Goal: Task Accomplishment & Management: Manage account settings

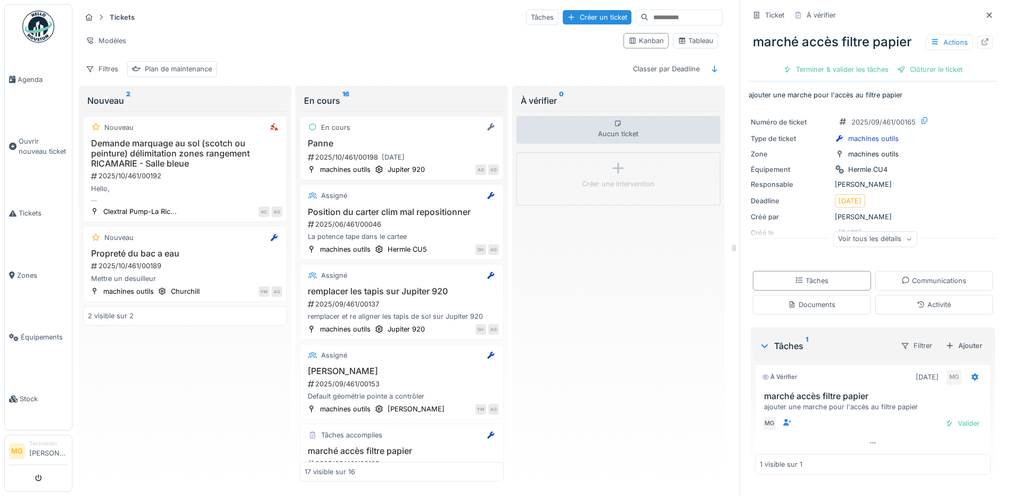
scroll to position [1086, 0]
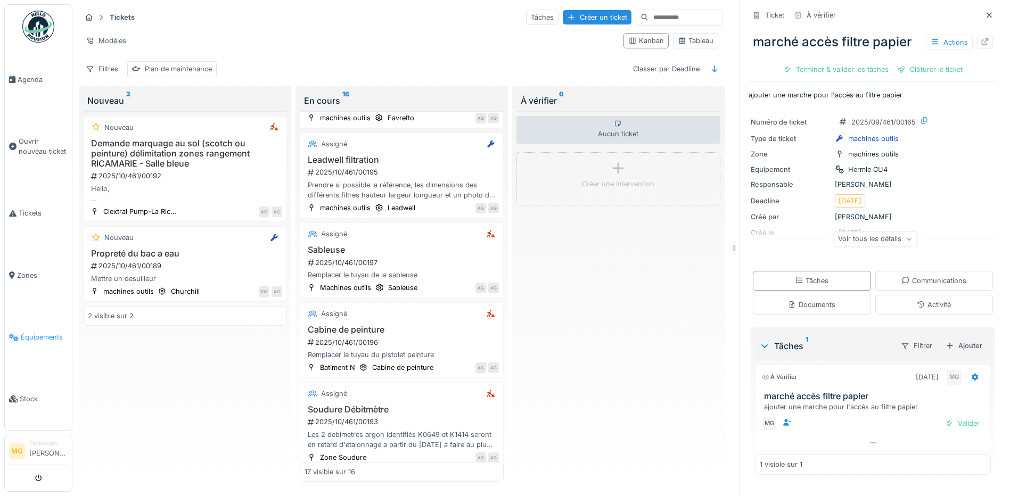
click at [44, 332] on span "Équipements" at bounding box center [44, 337] width 47 height 10
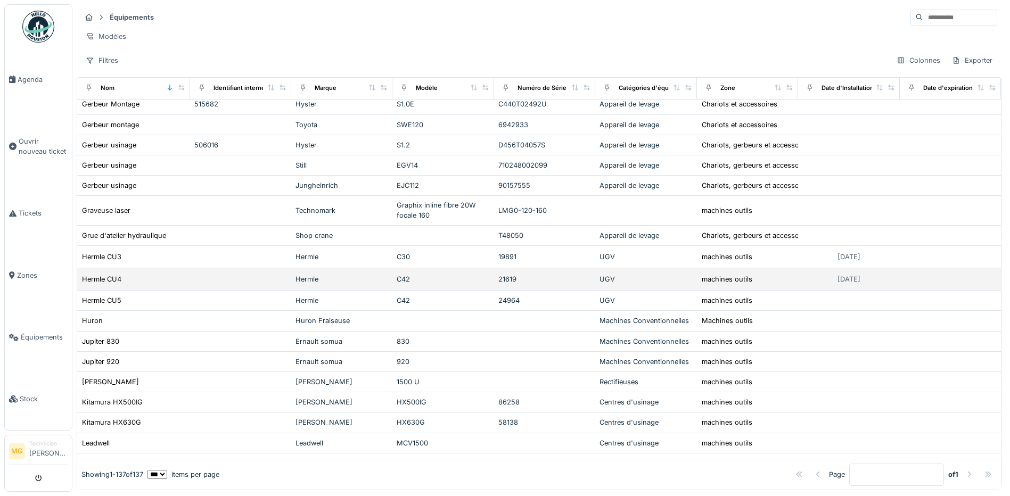
scroll to position [1065, 0]
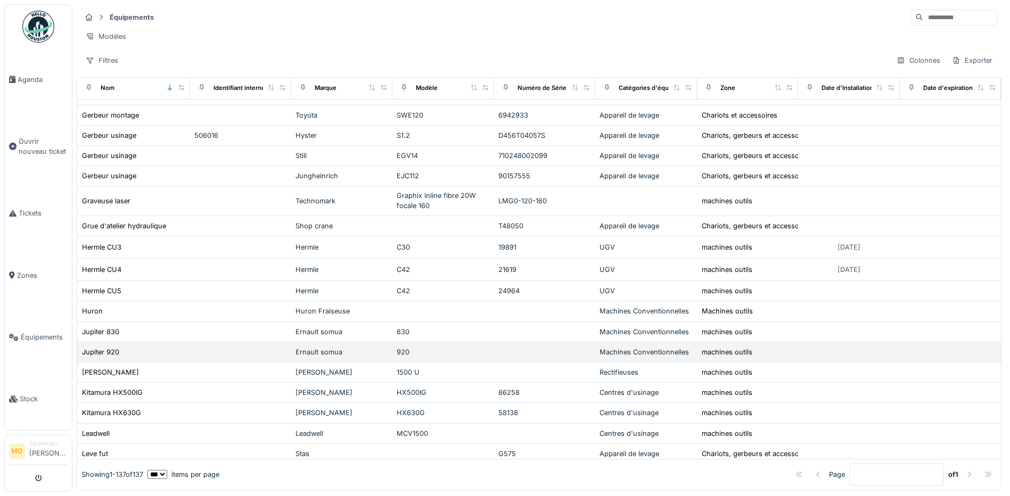
click at [282, 359] on td at bounding box center [240, 352] width 101 height 20
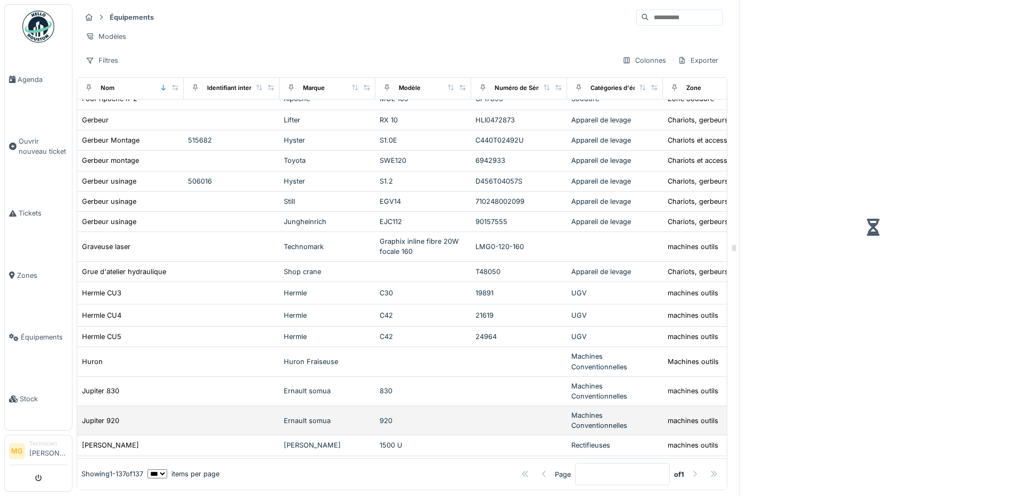
scroll to position [1111, 0]
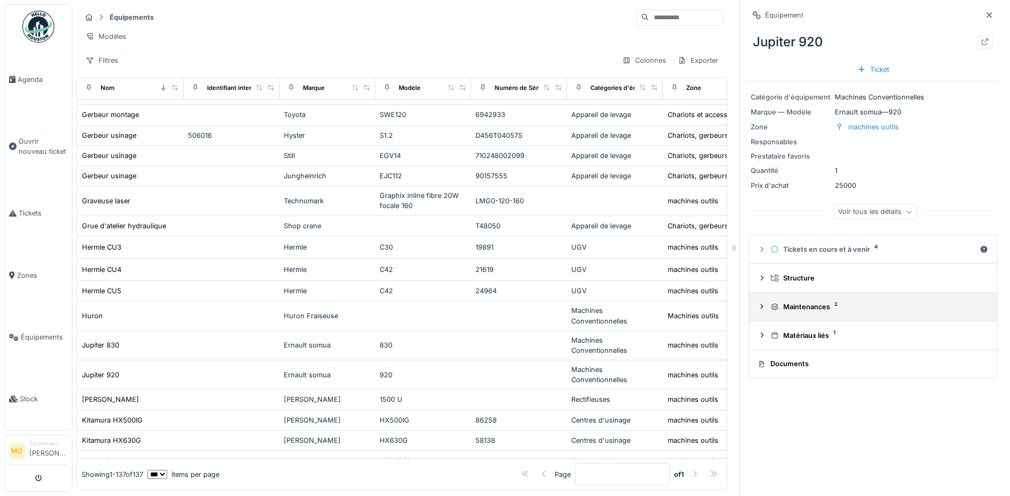
click at [869, 310] on div "Maintenances 2" at bounding box center [878, 307] width 214 height 10
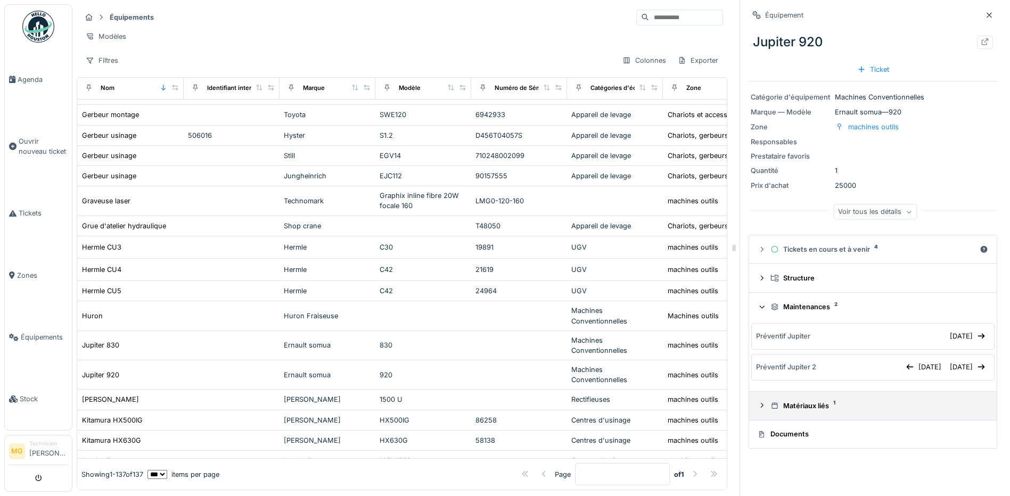
click at [872, 411] on div "Matériaux liés 1" at bounding box center [878, 406] width 214 height 10
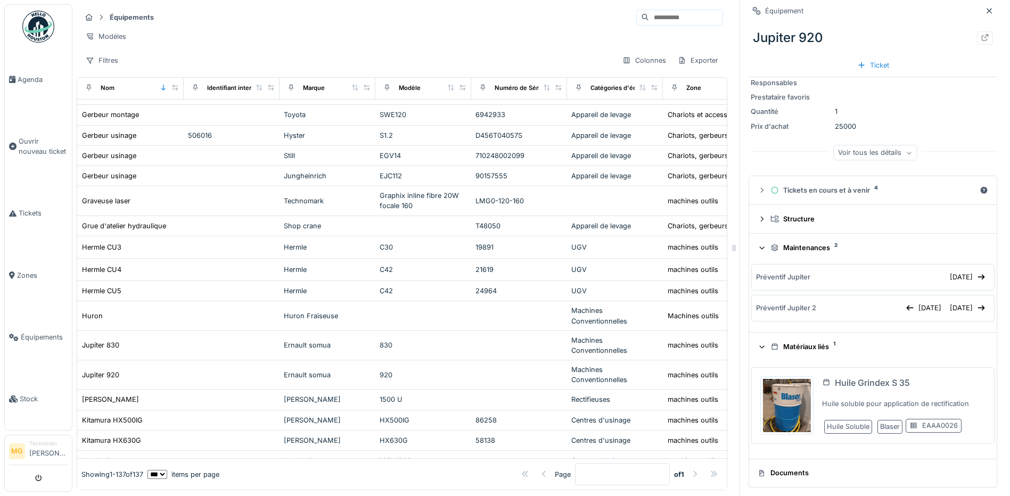
scroll to position [8, 0]
click at [845, 185] on div "Tickets en cours et à venir 4" at bounding box center [873, 190] width 205 height 10
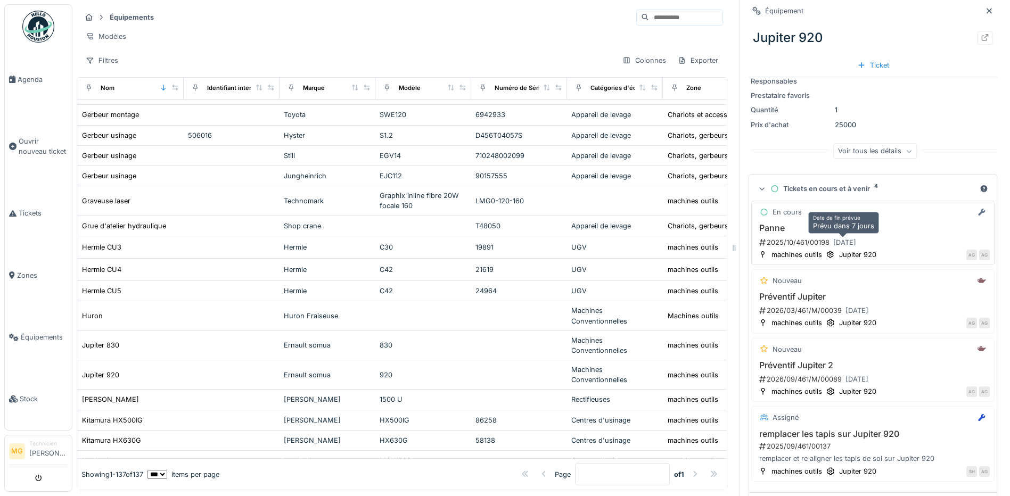
click at [851, 236] on div "14/10/2025" at bounding box center [845, 242] width 30 height 13
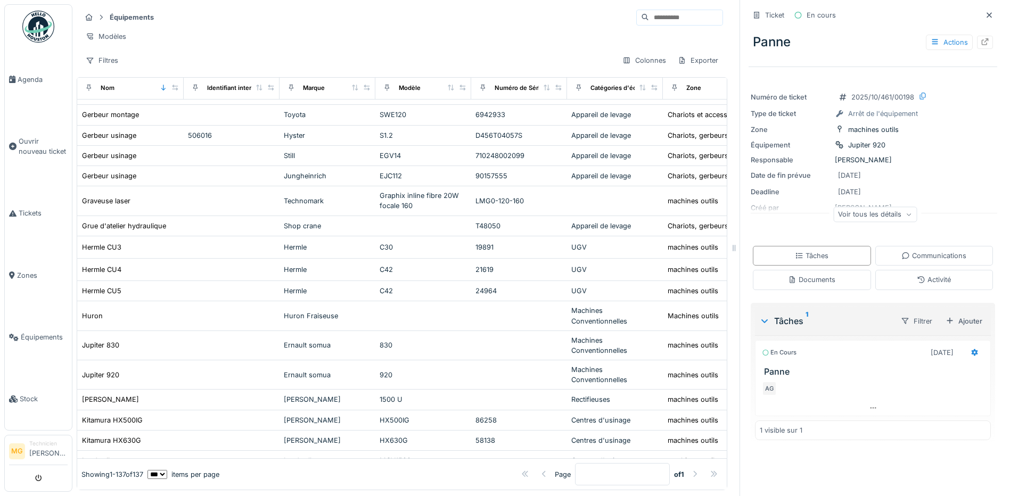
click at [767, 367] on h3 "Panne" at bounding box center [875, 372] width 222 height 10
click at [972, 349] on icon at bounding box center [975, 352] width 7 height 7
click at [793, 383] on div "mar. 07/10 mar. 07/10 01:00" at bounding box center [871, 388] width 188 height 15
drag, startPoint x: 869, startPoint y: 385, endPoint x: 880, endPoint y: 385, distance: 10.7
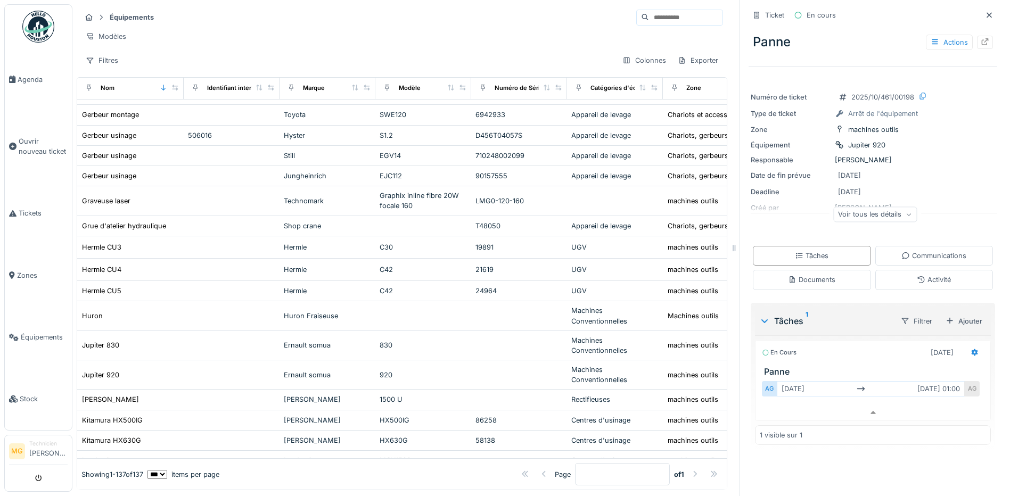
click at [871, 385] on div "mar. 07/10 mar. 07/10 01:00" at bounding box center [871, 388] width 188 height 15
click at [923, 383] on div "mar. 07/10 mar. 07/10 01:00" at bounding box center [871, 388] width 188 height 15
click at [934, 382] on div "mar. 07/10 mar. 07/10 01:00" at bounding box center [871, 388] width 188 height 15
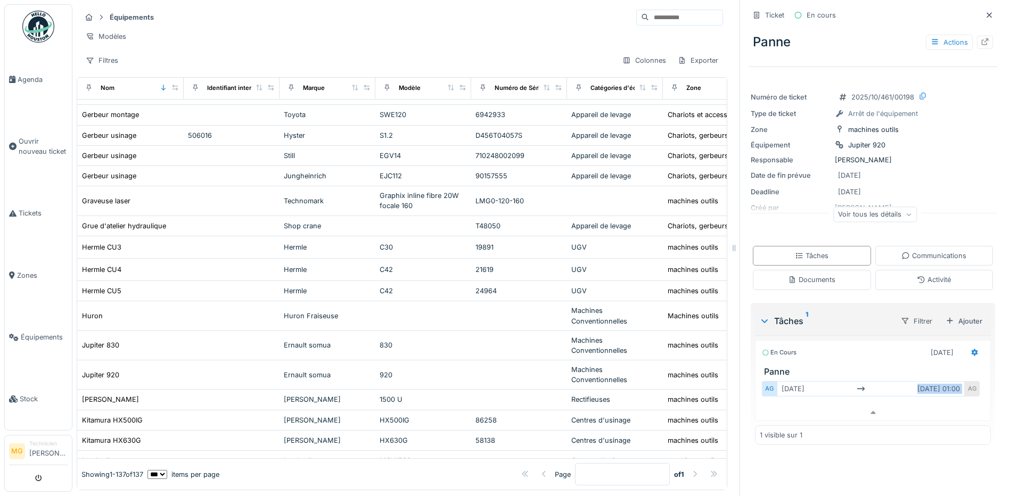
click at [931, 381] on div "mar. 07/10 mar. 07/10 01:00" at bounding box center [871, 388] width 188 height 15
click at [803, 346] on div "En cours 07/10/2025" at bounding box center [873, 352] width 222 height 15
click at [775, 348] on div "En cours" at bounding box center [779, 352] width 35 height 9
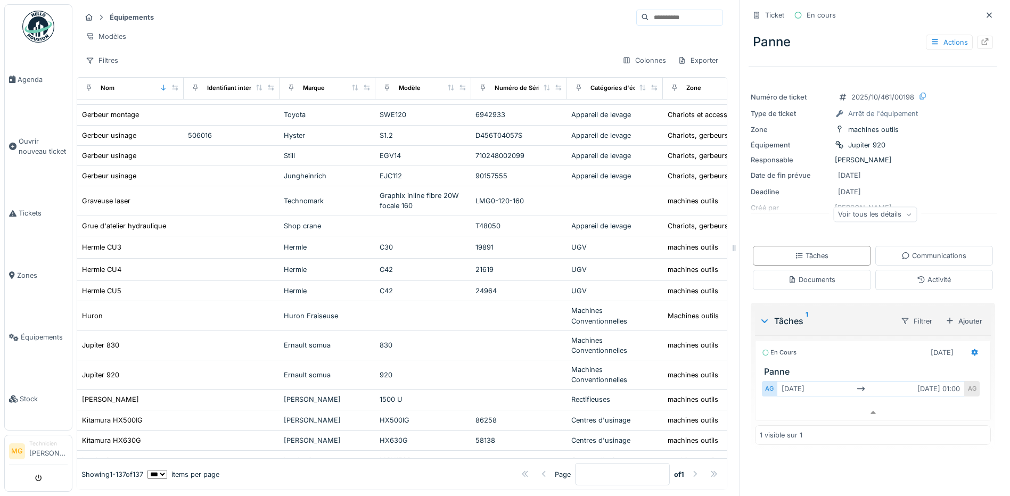
drag, startPoint x: 775, startPoint y: 346, endPoint x: 878, endPoint y: 356, distance: 102.8
click at [878, 356] on div "En cours 07/10/2025 Panne" at bounding box center [873, 358] width 236 height 37
click at [769, 367] on h3 "Panne" at bounding box center [875, 372] width 222 height 10
click at [865, 208] on div "Voir tous les détails" at bounding box center [875, 214] width 84 height 15
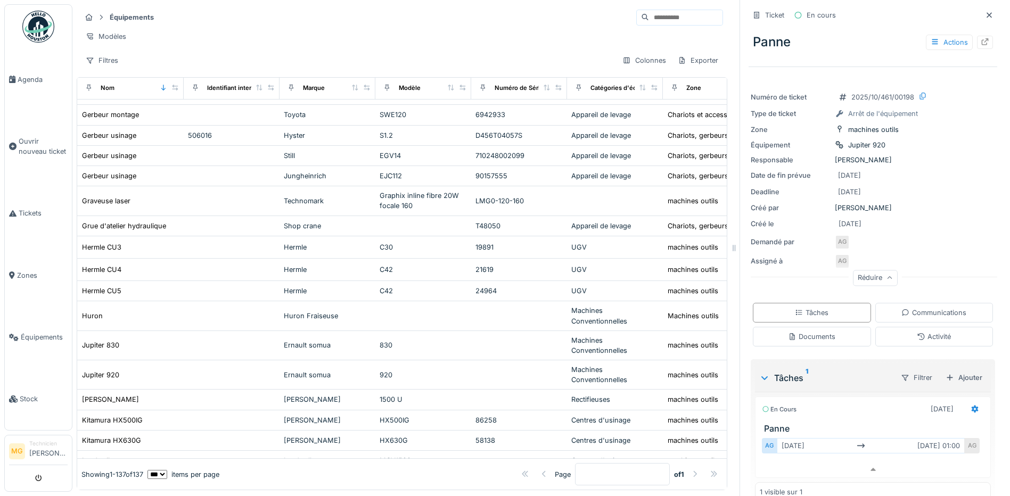
scroll to position [19, 0]
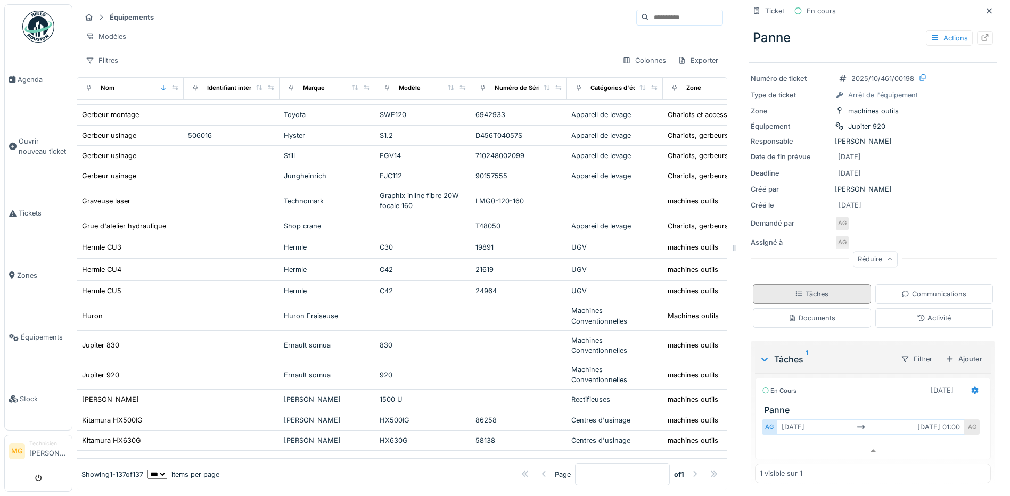
click at [818, 289] on div "Tâches" at bounding box center [812, 294] width 34 height 10
click at [895, 308] on div "Activité" at bounding box center [935, 318] width 118 height 20
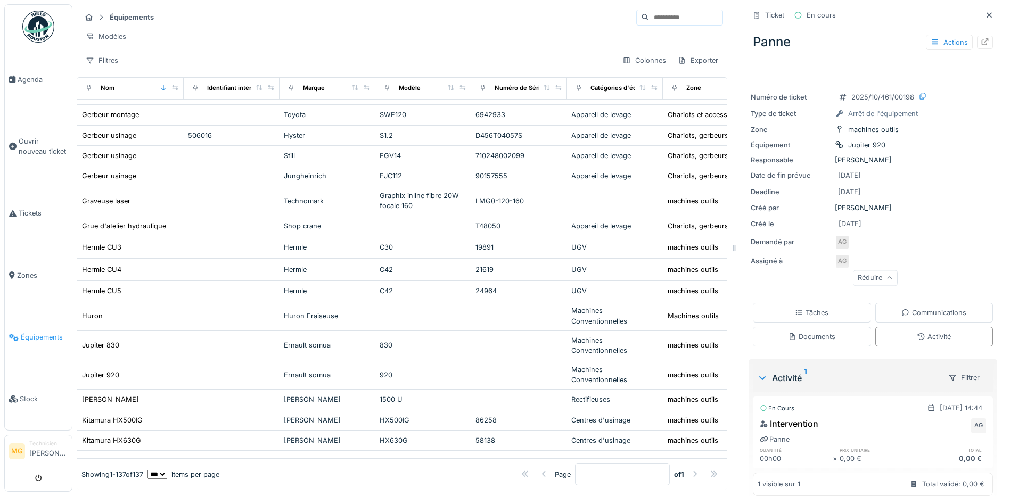
scroll to position [8, 0]
click at [24, 80] on span "Agenda" at bounding box center [43, 80] width 50 height 10
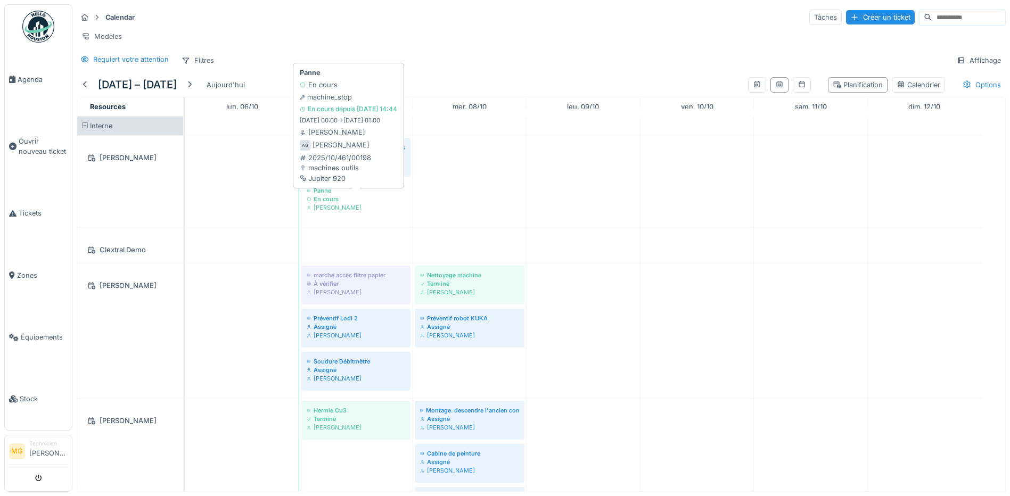
click at [364, 212] on div "[PERSON_NAME]" at bounding box center [356, 207] width 99 height 9
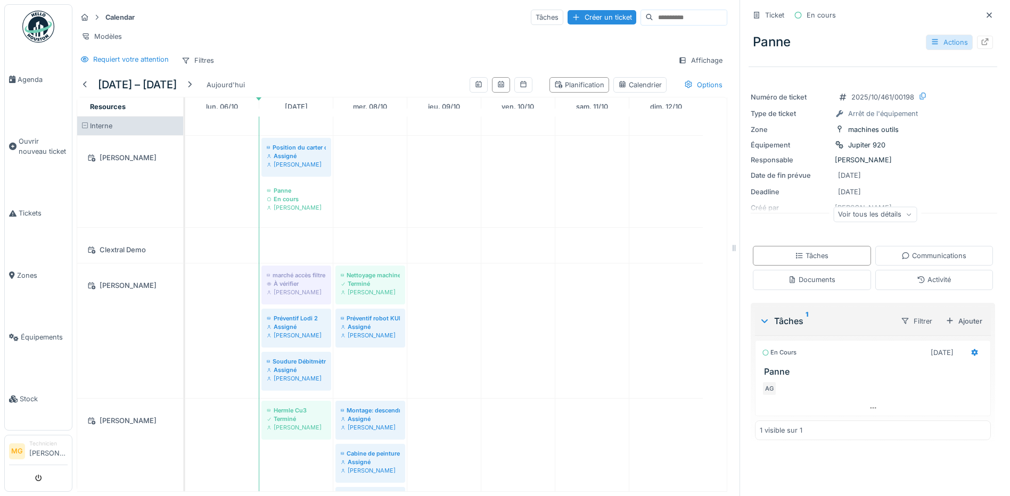
click at [944, 41] on div "Actions" at bounding box center [949, 42] width 47 height 15
drag, startPoint x: 984, startPoint y: 130, endPoint x: 982, endPoint y: 136, distance: 5.7
click at [984, 132] on div "Ticket En cours Panne Actions Numéro de ticket 2025/10/461/00198 Type de ticket…" at bounding box center [873, 248] width 266 height 496
click at [957, 323] on div "Ajouter" at bounding box center [964, 321] width 45 height 14
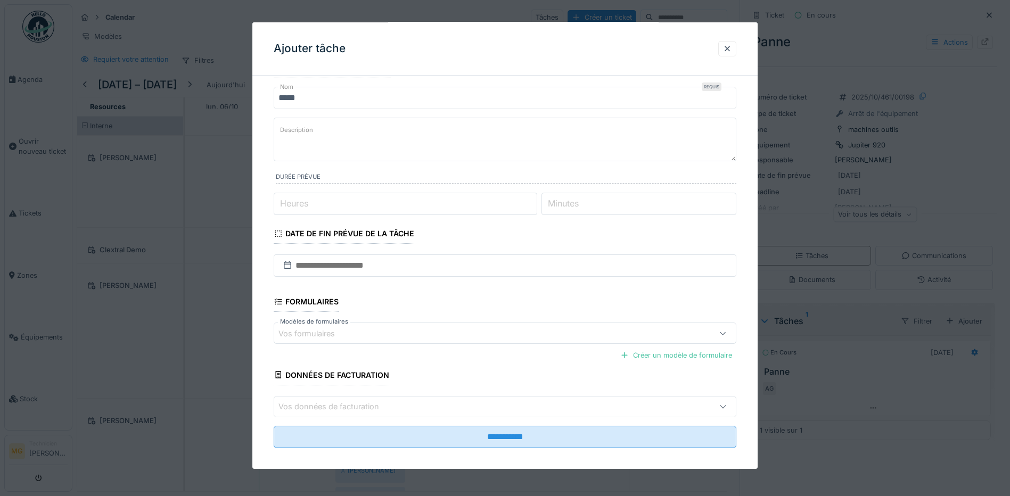
scroll to position [35, 0]
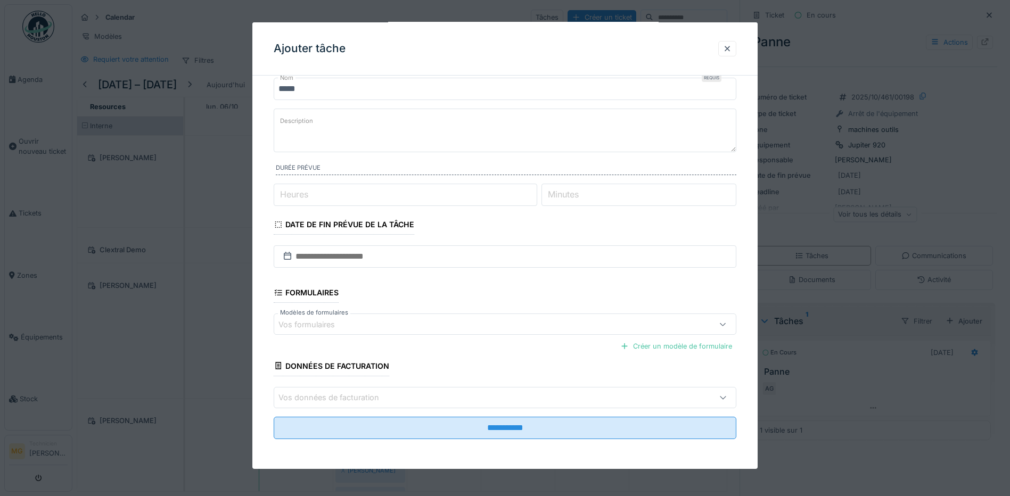
click at [343, 125] on textarea "Description" at bounding box center [505, 131] width 463 height 44
type textarea "**********"
click at [281, 225] on icon at bounding box center [279, 224] width 10 height 7
click at [346, 261] on input "text" at bounding box center [505, 257] width 463 height 22
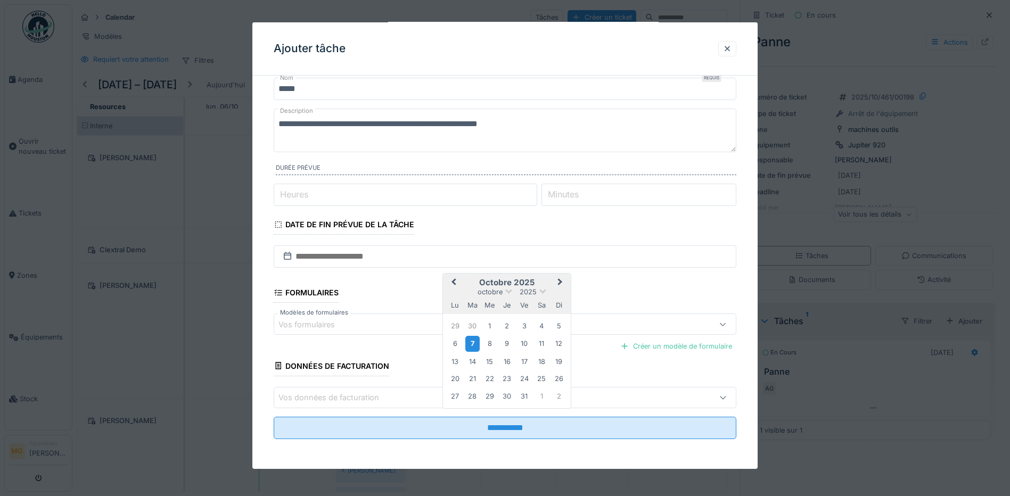
click at [474, 347] on div "7" at bounding box center [472, 343] width 14 height 15
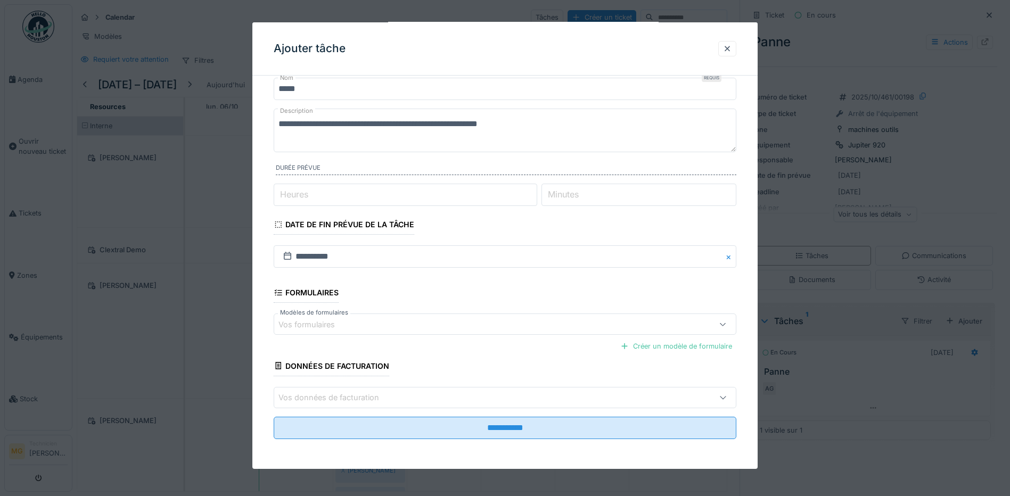
click at [406, 329] on div "Vos formulaires" at bounding box center [478, 324] width 399 height 12
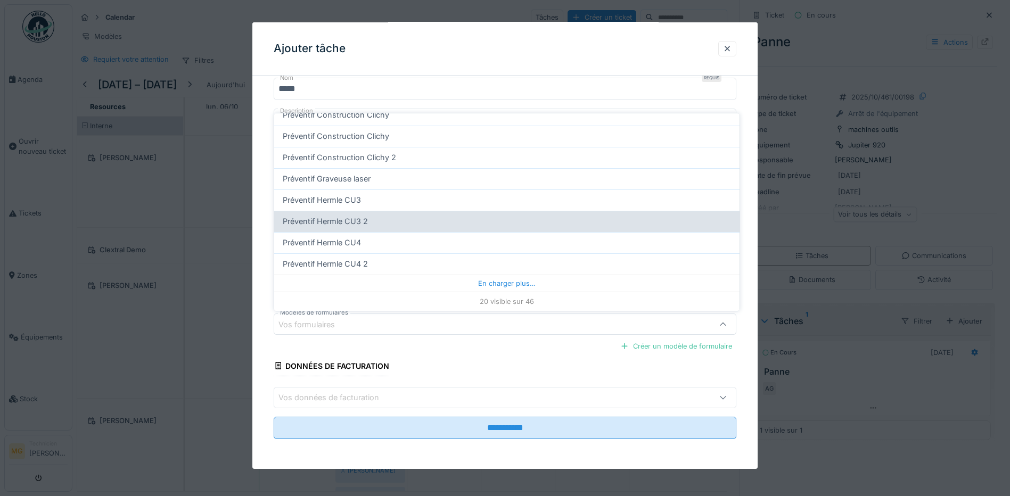
scroll to position [8, 0]
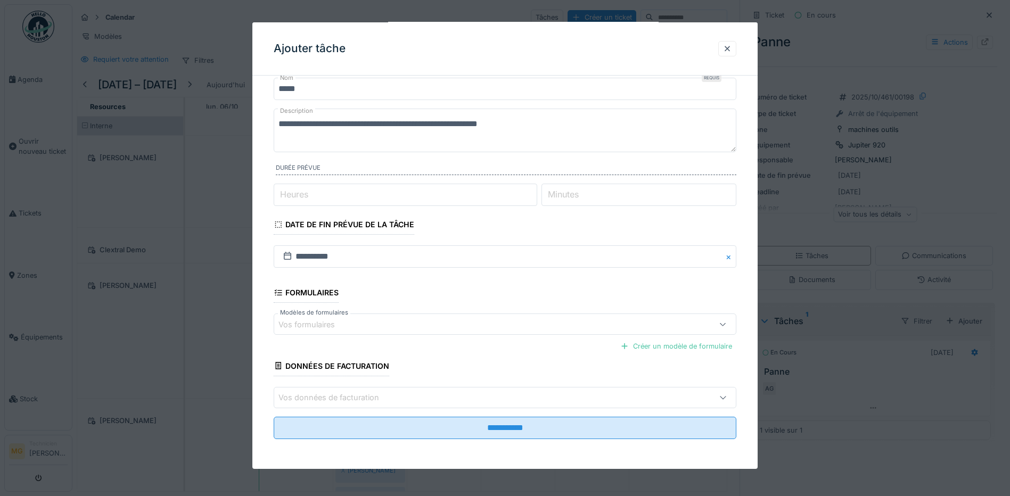
click at [489, 341] on div "Créer un modèle de formulaire" at bounding box center [505, 346] width 463 height 19
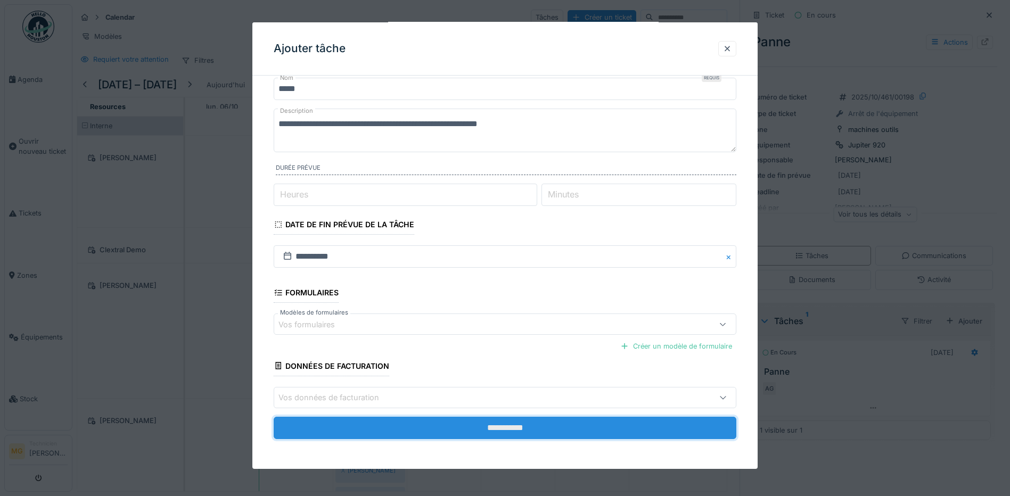
click at [563, 427] on input "**********" at bounding box center [505, 428] width 463 height 22
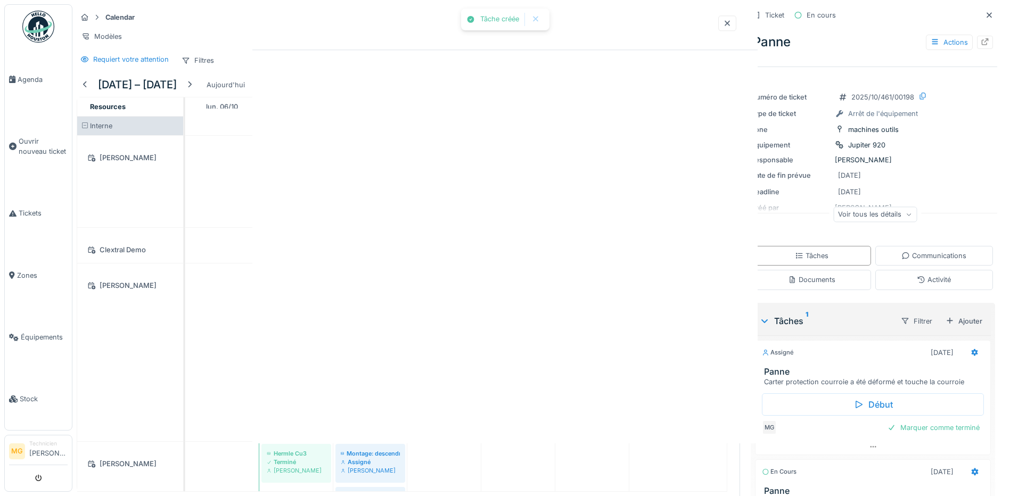
scroll to position [0, 0]
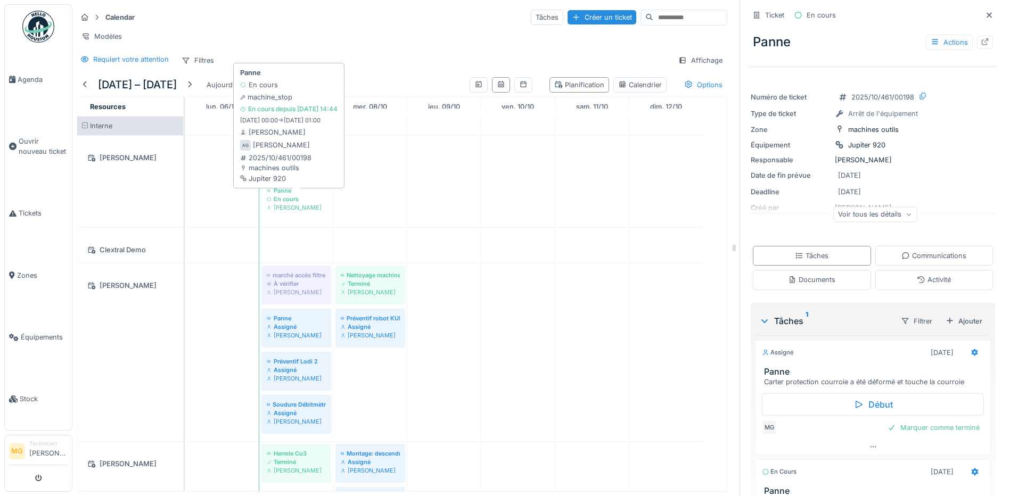
click at [295, 206] on div "Alexandre Giri" at bounding box center [296, 207] width 59 height 9
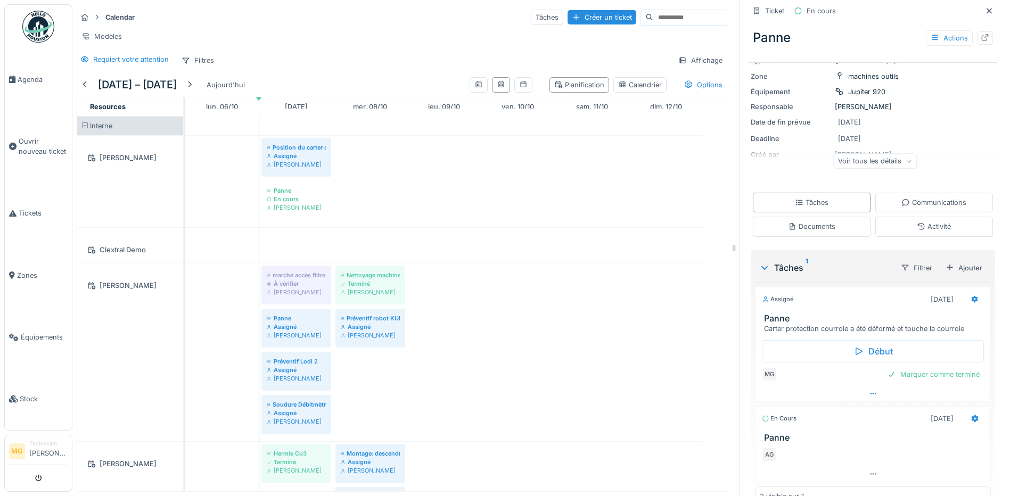
scroll to position [78, 0]
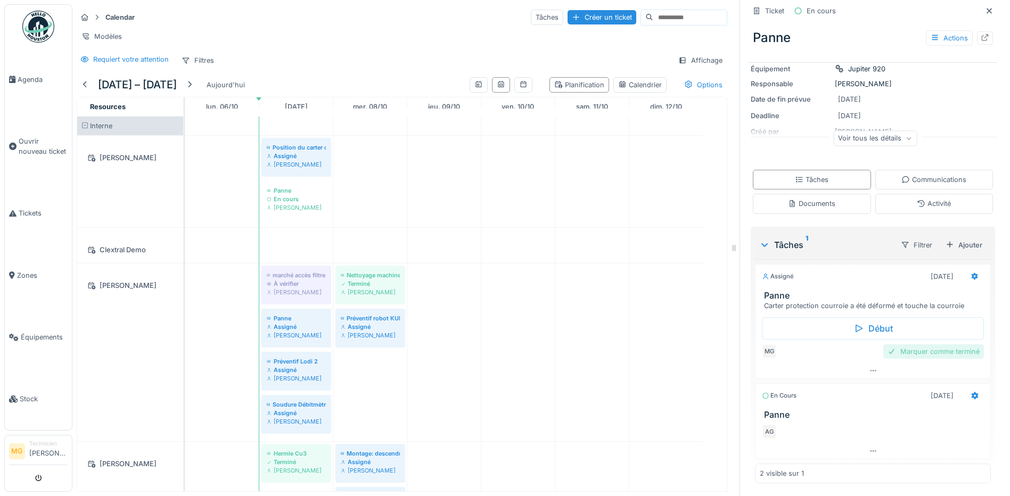
click at [926, 345] on div "Marquer comme terminé" at bounding box center [934, 352] width 101 height 14
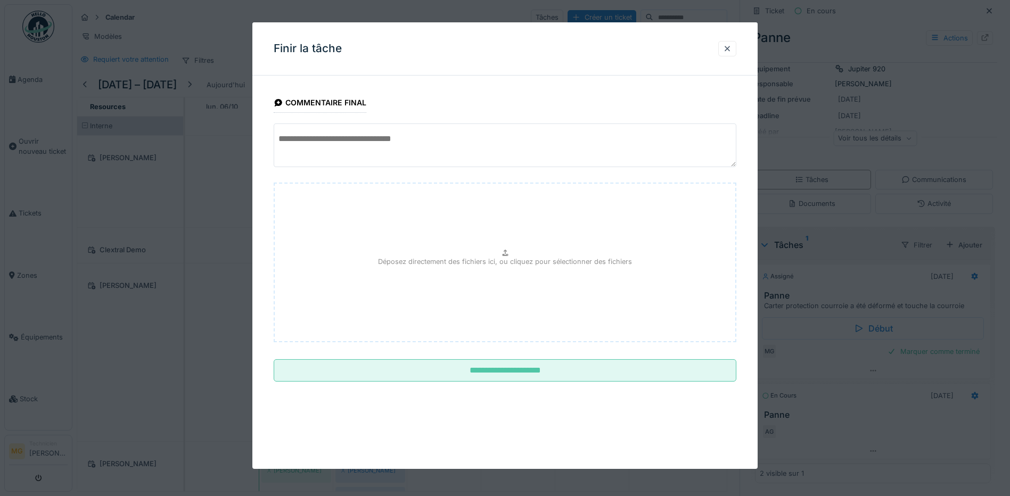
click at [297, 142] on textarea at bounding box center [505, 146] width 463 height 44
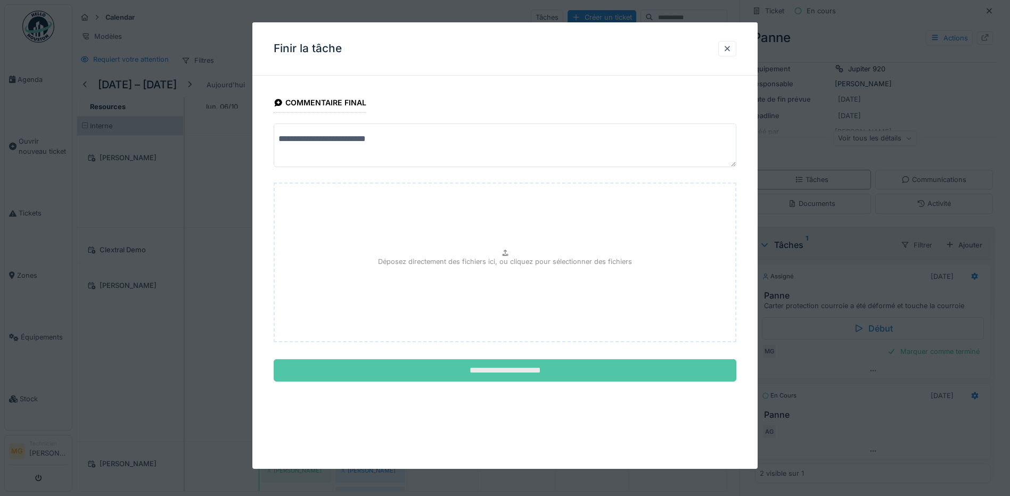
type textarea "**********"
click at [548, 369] on input "**********" at bounding box center [505, 370] width 463 height 22
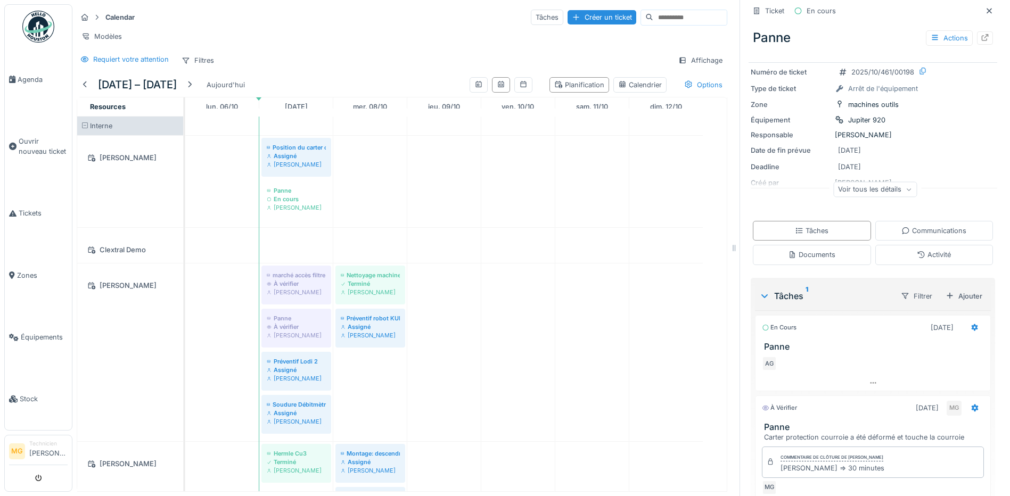
scroll to position [0, 0]
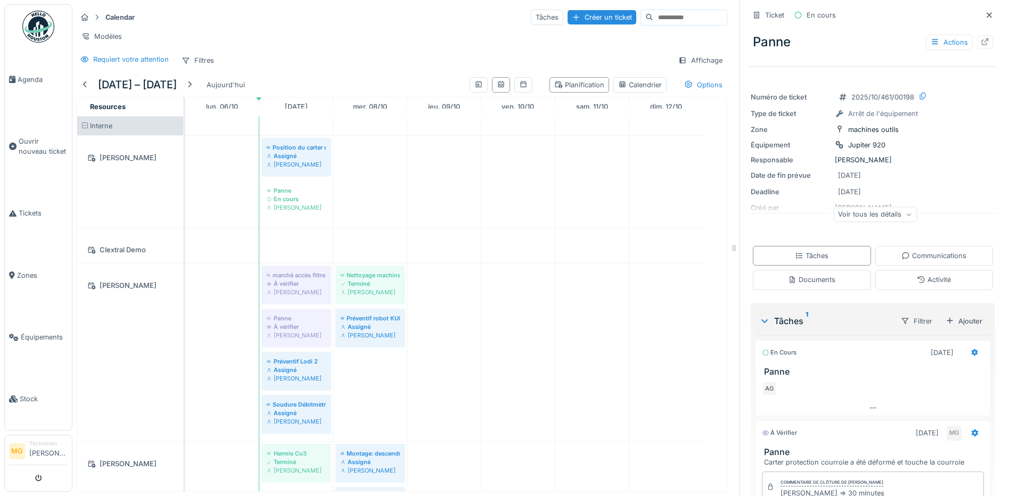
click at [861, 209] on div "Voir tous les détails" at bounding box center [875, 214] width 84 height 15
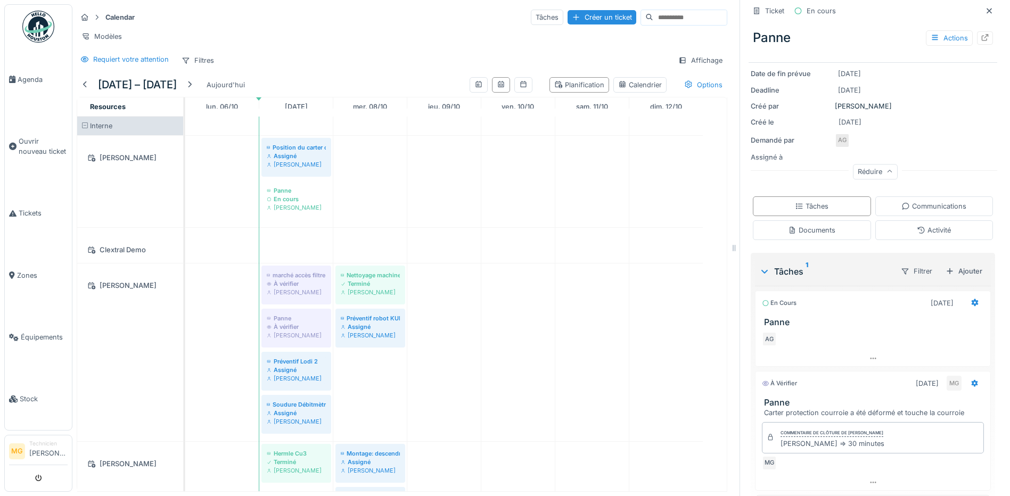
scroll to position [133, 0]
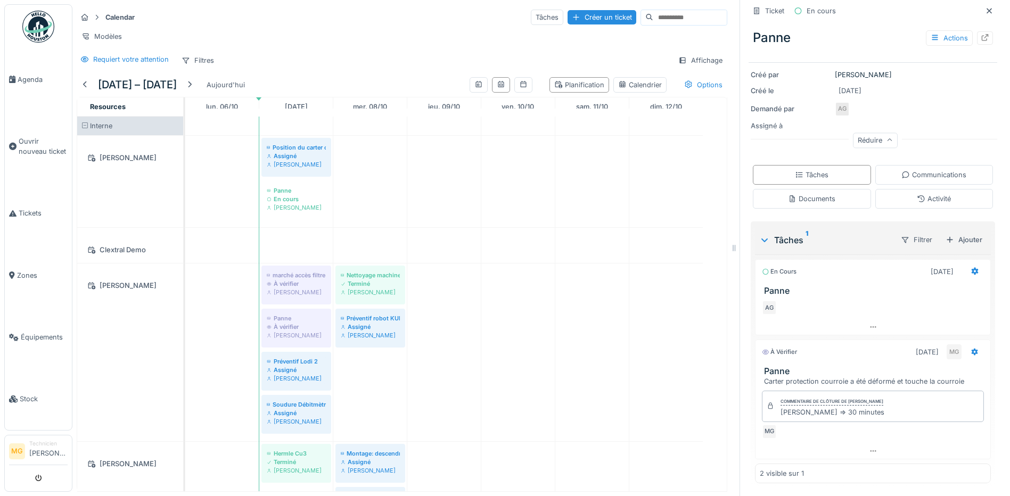
click at [768, 286] on h3 "Panne" at bounding box center [875, 291] width 222 height 10
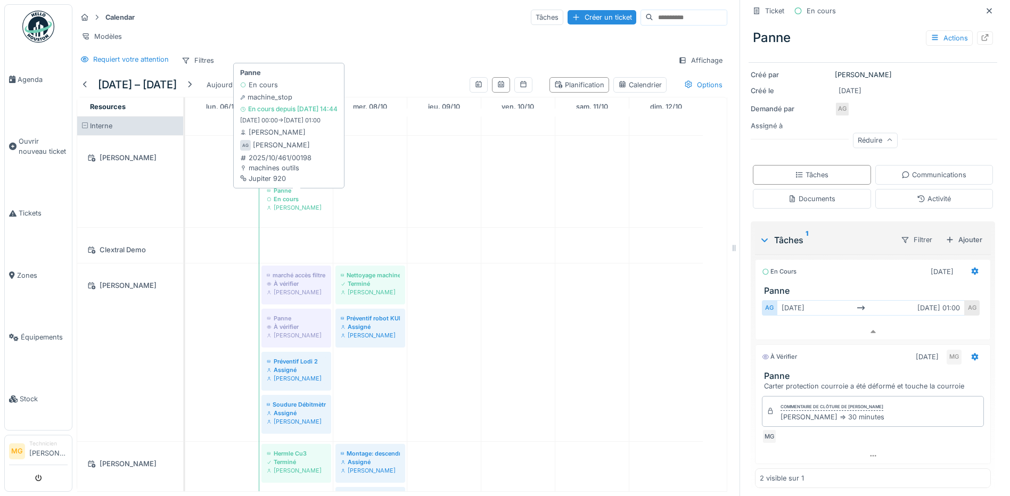
click at [287, 200] on div "En cours" at bounding box center [296, 199] width 59 height 9
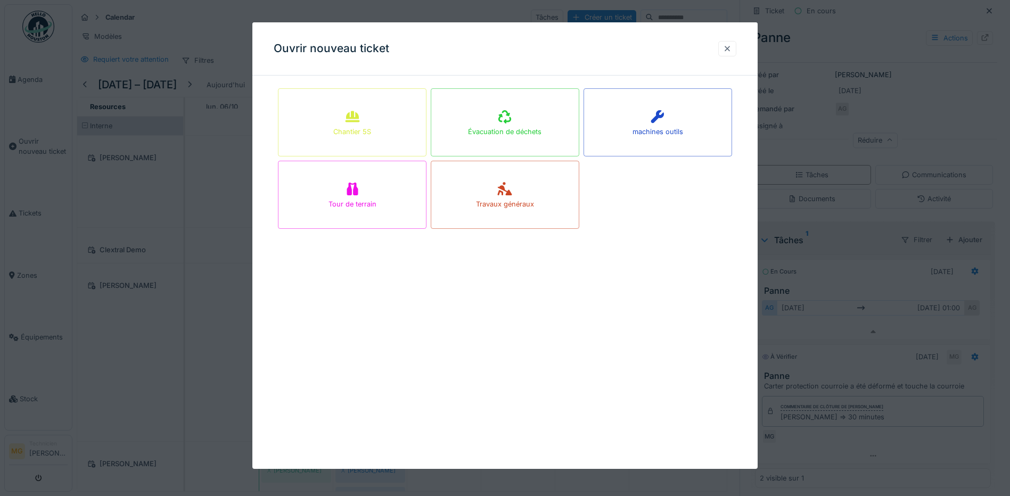
click at [723, 46] on div at bounding box center [727, 48] width 18 height 15
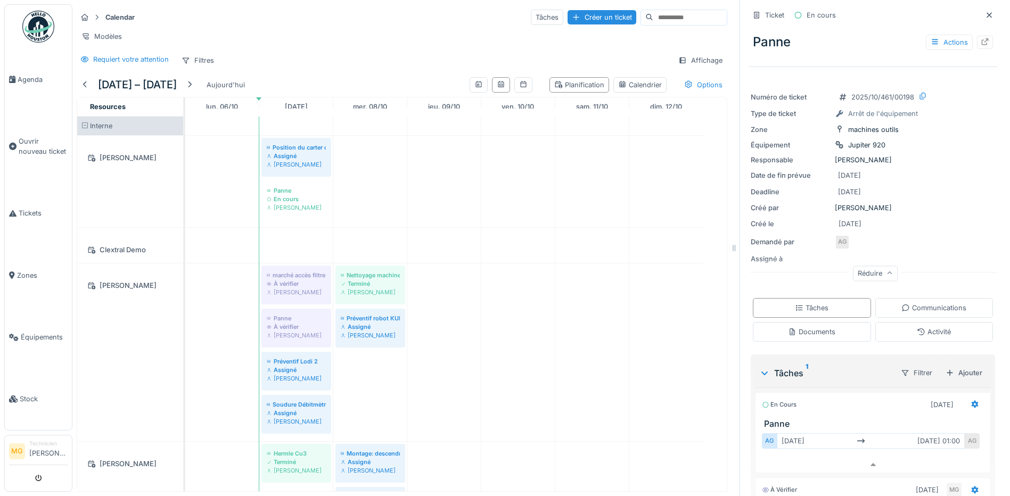
scroll to position [138, 0]
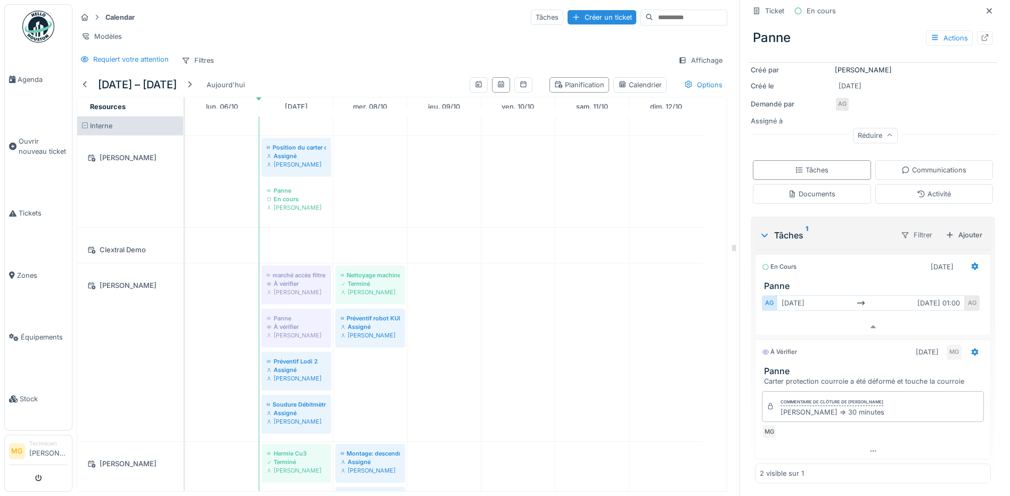
click at [897, 236] on div "Filtrer" at bounding box center [916, 234] width 41 height 15
click at [762, 268] on icon at bounding box center [766, 267] width 8 height 6
click at [763, 268] on icon at bounding box center [766, 267] width 6 height 6
click at [767, 266] on div "En cours" at bounding box center [779, 267] width 35 height 9
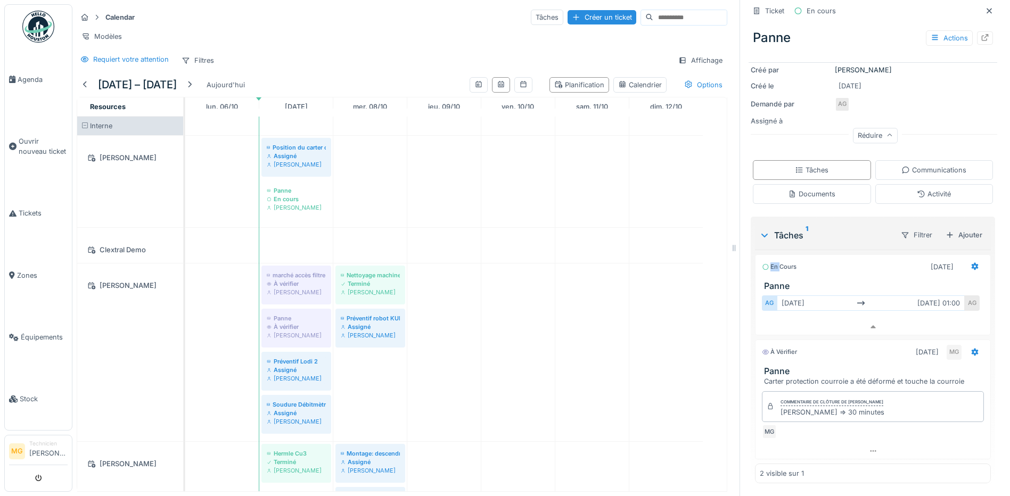
click at [768, 266] on div "En cours" at bounding box center [779, 267] width 35 height 9
click at [769, 266] on div "En cours" at bounding box center [779, 267] width 35 height 9
drag, startPoint x: 769, startPoint y: 266, endPoint x: 846, endPoint y: 276, distance: 78.3
click at [848, 280] on div "En cours 07/10/2025 Panne" at bounding box center [873, 273] width 236 height 37
click at [972, 265] on icon at bounding box center [975, 266] width 7 height 7
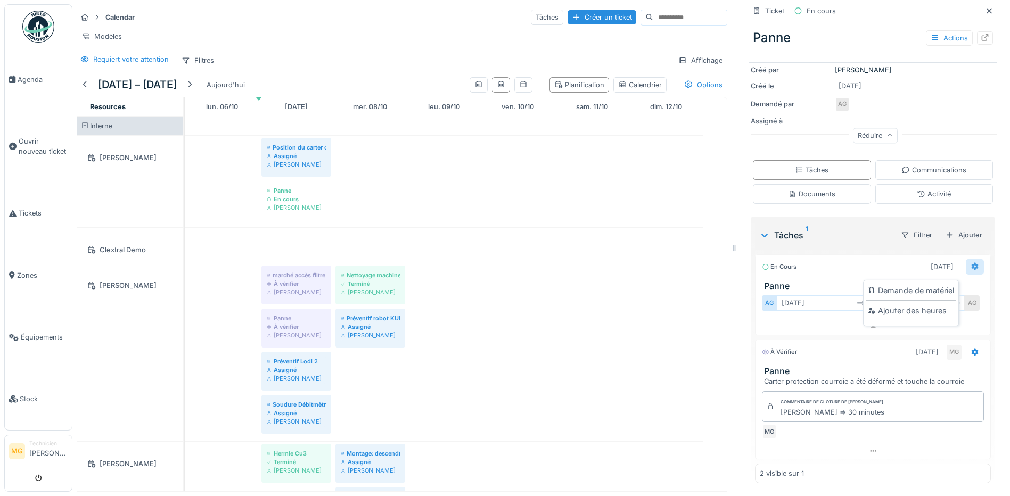
click at [972, 265] on icon at bounding box center [975, 266] width 7 height 7
click at [929, 310] on div "Ajouter des heures" at bounding box center [911, 311] width 91 height 16
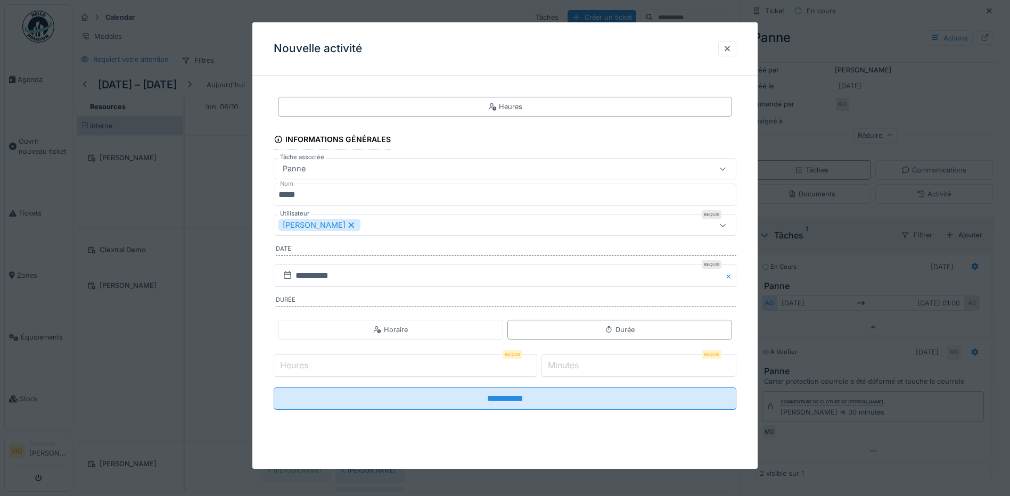
click at [578, 365] on label "Minutes" at bounding box center [563, 365] width 35 height 13
click at [578, 365] on input "*" at bounding box center [639, 366] width 195 height 22
click at [494, 365] on input "Heures" at bounding box center [406, 366] width 264 height 22
type input "*"
click at [581, 363] on label "Minutes" at bounding box center [563, 365] width 35 height 13
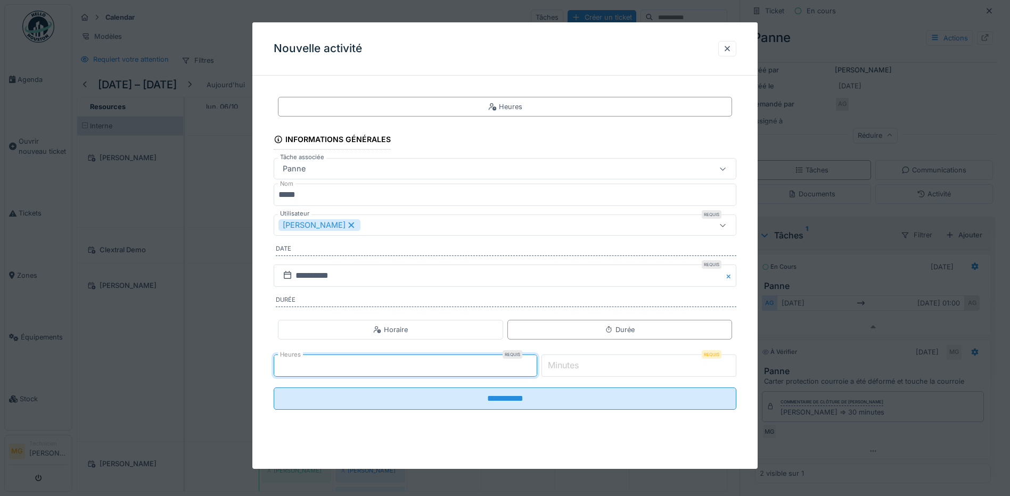
click at [587, 363] on input "*" at bounding box center [639, 366] width 195 height 22
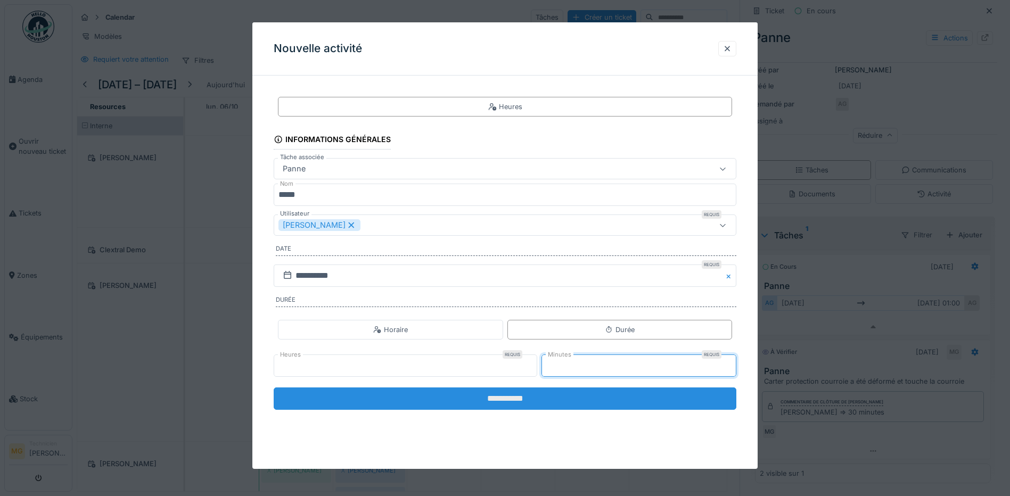
type input "**"
click at [580, 408] on input "**********" at bounding box center [505, 399] width 463 height 22
click at [593, 402] on input "**********" at bounding box center [505, 399] width 463 height 22
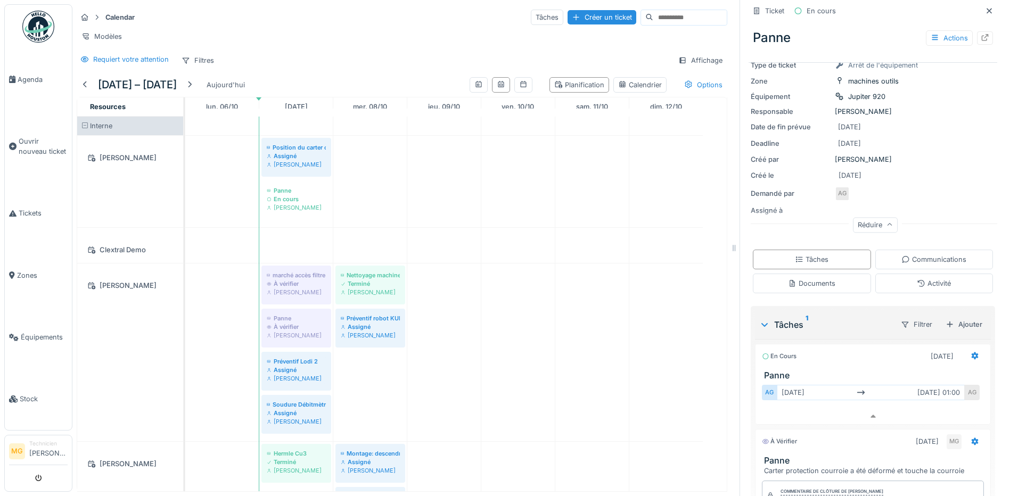
scroll to position [0, 0]
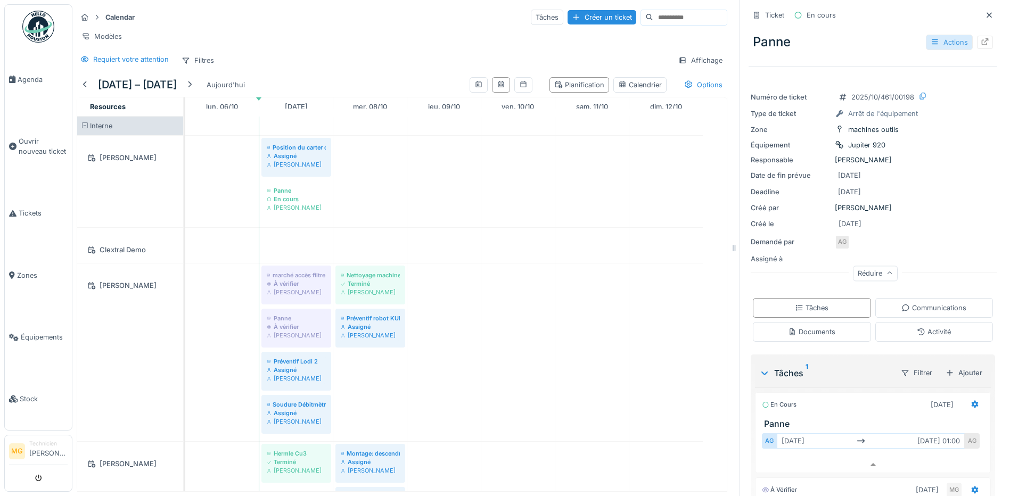
click at [931, 38] on icon at bounding box center [935, 41] width 9 height 7
click at [981, 44] on icon at bounding box center [985, 41] width 9 height 7
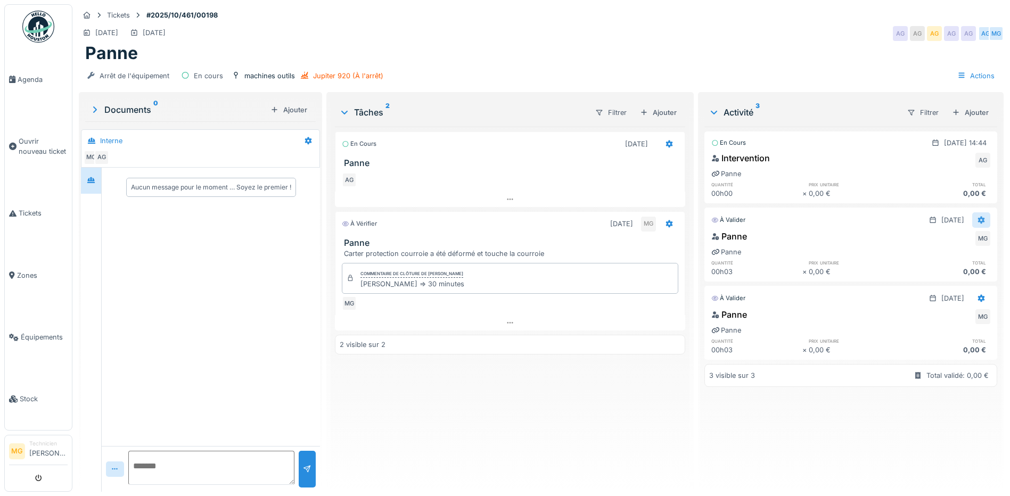
click at [978, 221] on icon at bounding box center [981, 219] width 7 height 7
click at [935, 264] on div "Supprimer" at bounding box center [930, 260] width 52 height 16
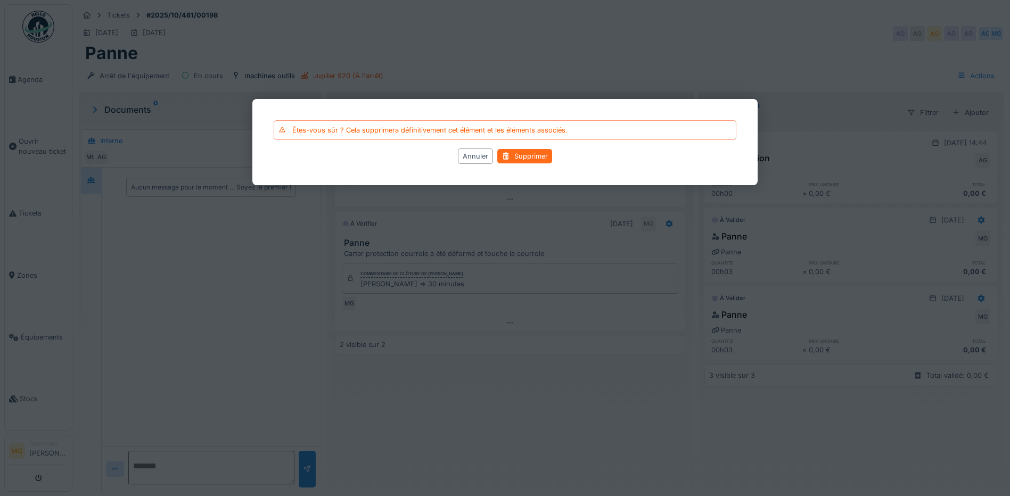
click at [534, 154] on div "Supprimer" at bounding box center [524, 157] width 55 height 14
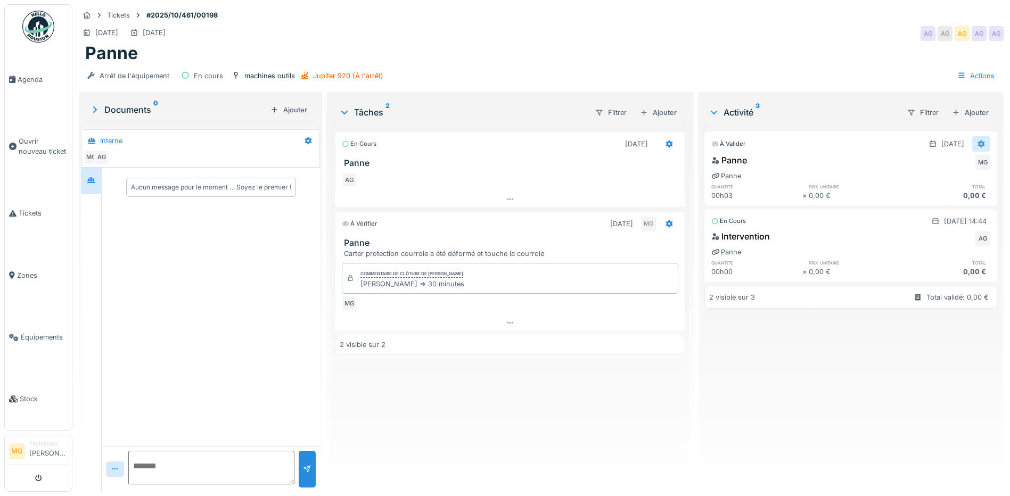
click at [977, 144] on icon at bounding box center [981, 144] width 9 height 7
click at [936, 168] on div "Modifier" at bounding box center [930, 168] width 52 height 16
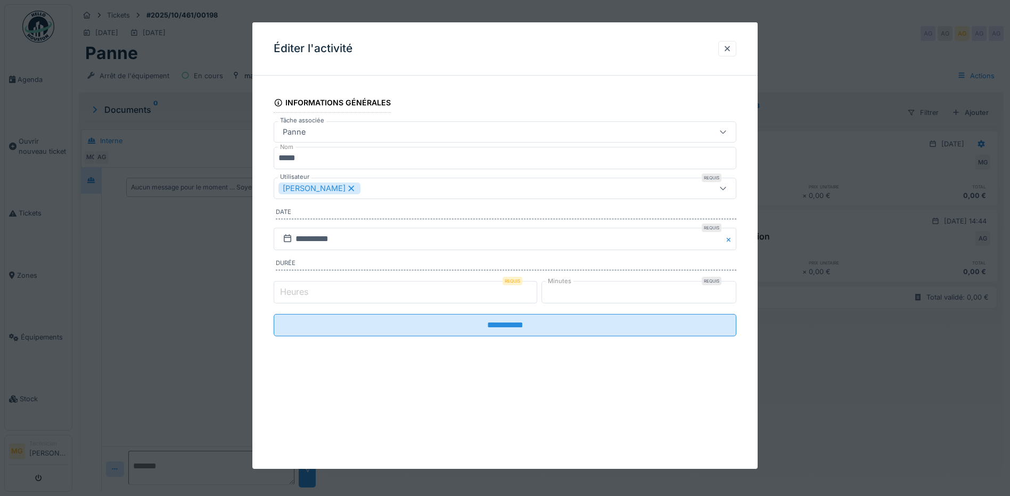
click at [574, 292] on input "*" at bounding box center [639, 292] width 195 height 22
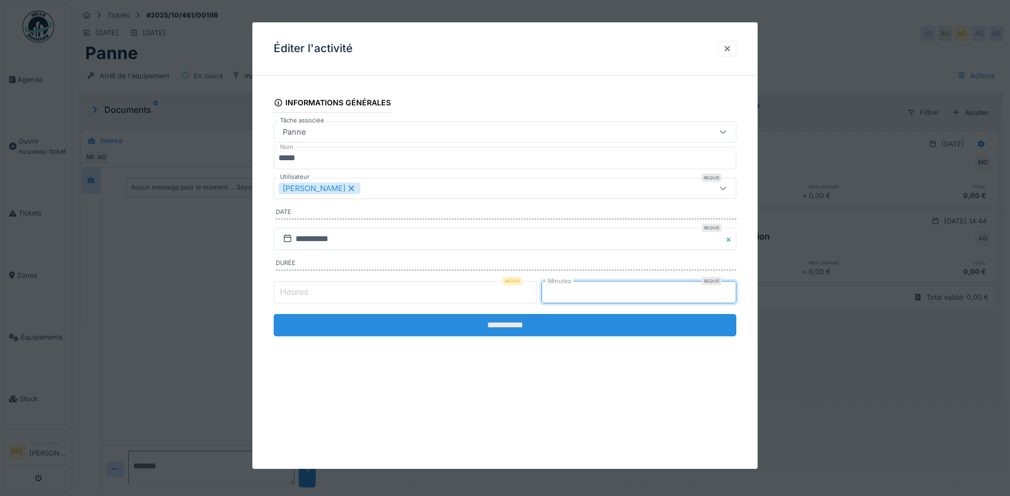
type input "**"
click at [600, 329] on input "**********" at bounding box center [505, 325] width 463 height 22
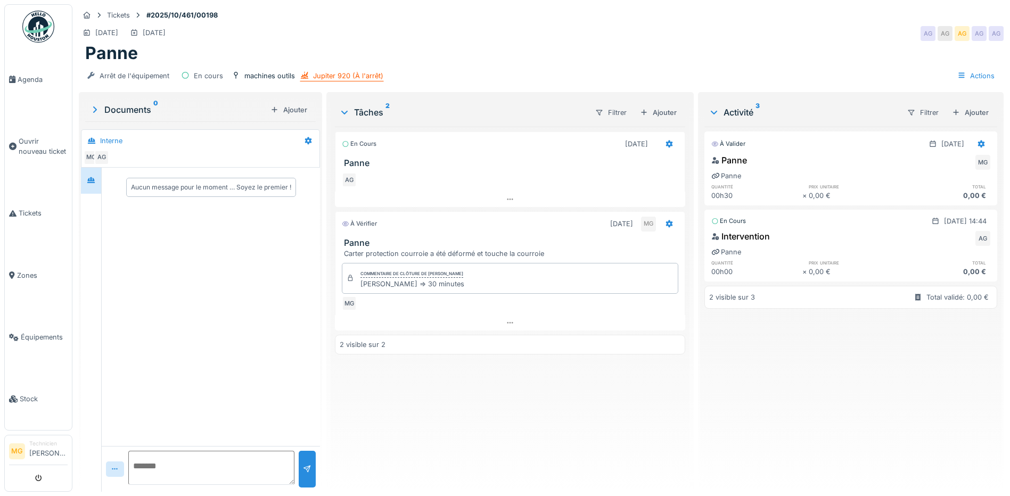
click at [341, 76] on div "Jupiter 920 (À l'arrêt)" at bounding box center [348, 76] width 70 height 10
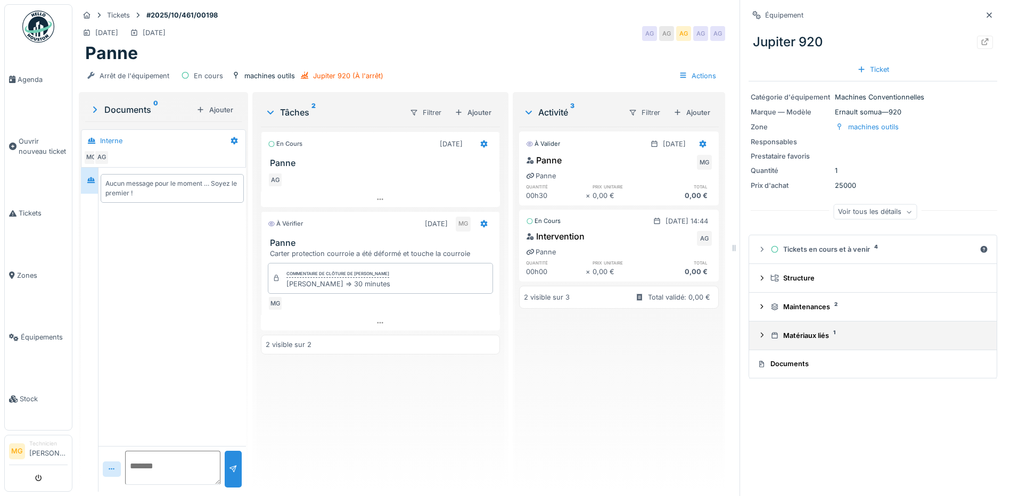
click at [816, 341] on div "Matériaux liés 1" at bounding box center [878, 336] width 214 height 10
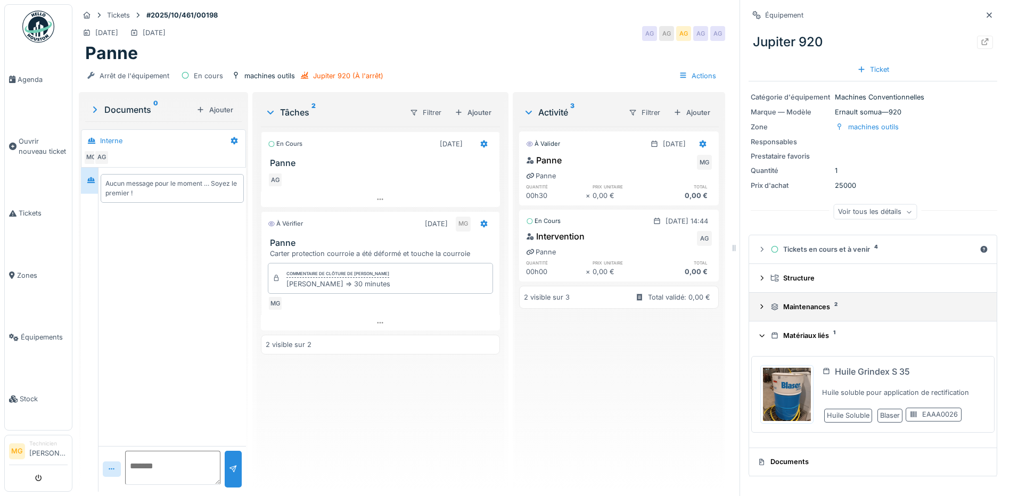
click at [758, 307] on div "Maintenances 2" at bounding box center [873, 307] width 231 height 10
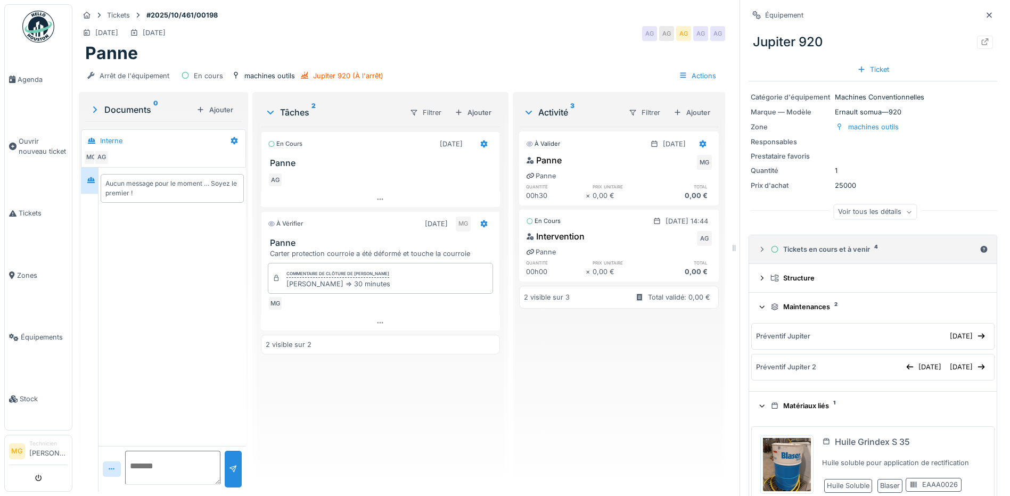
click at [771, 252] on icon at bounding box center [775, 249] width 9 height 7
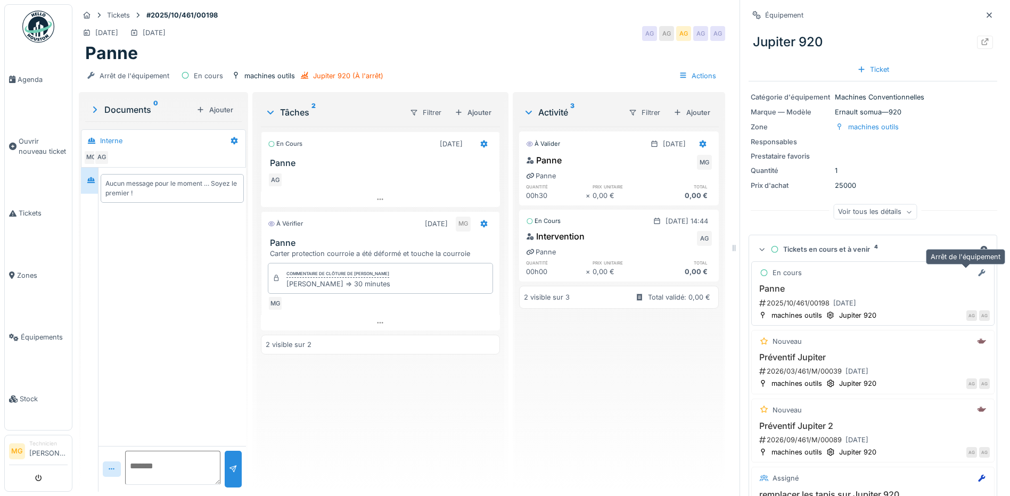
click at [978, 275] on icon at bounding box center [981, 272] width 7 height 7
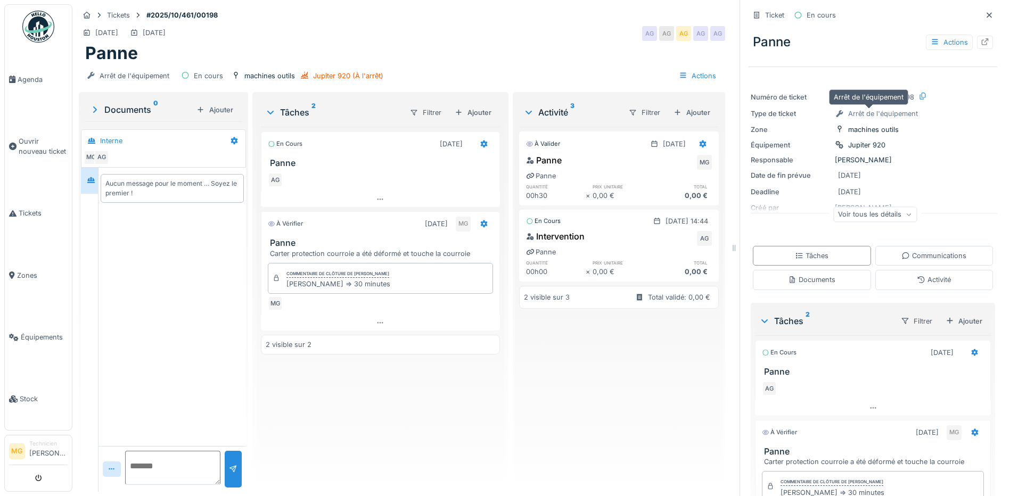
click at [868, 113] on div "Arrêt de l'équipement" at bounding box center [883, 114] width 70 height 10
click at [865, 118] on div "Arrêt de l'équipement" at bounding box center [883, 114] width 70 height 10
click at [864, 117] on div "Arrêt de l'équipement" at bounding box center [883, 114] width 70 height 10
click at [553, 112] on div "Activité 3" at bounding box center [572, 112] width 96 height 13
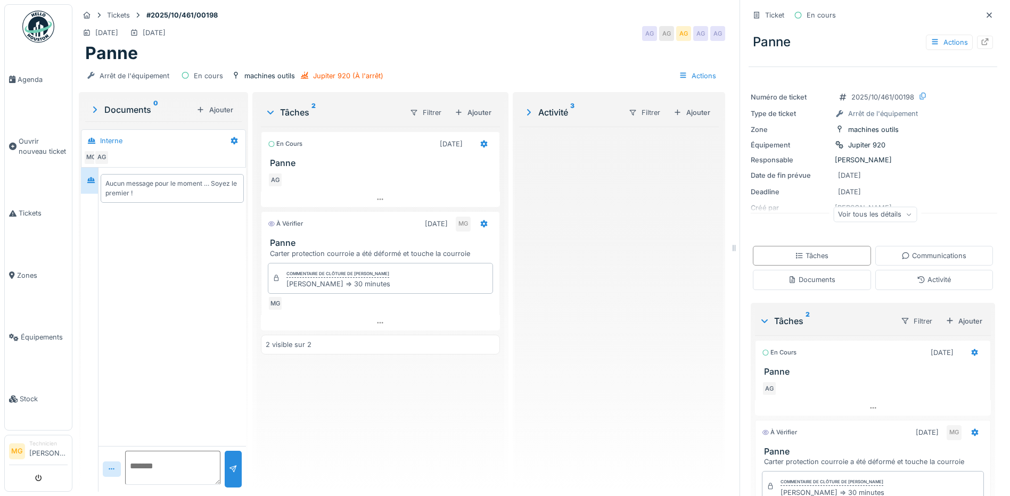
click at [553, 112] on div "Activité 3" at bounding box center [572, 112] width 96 height 13
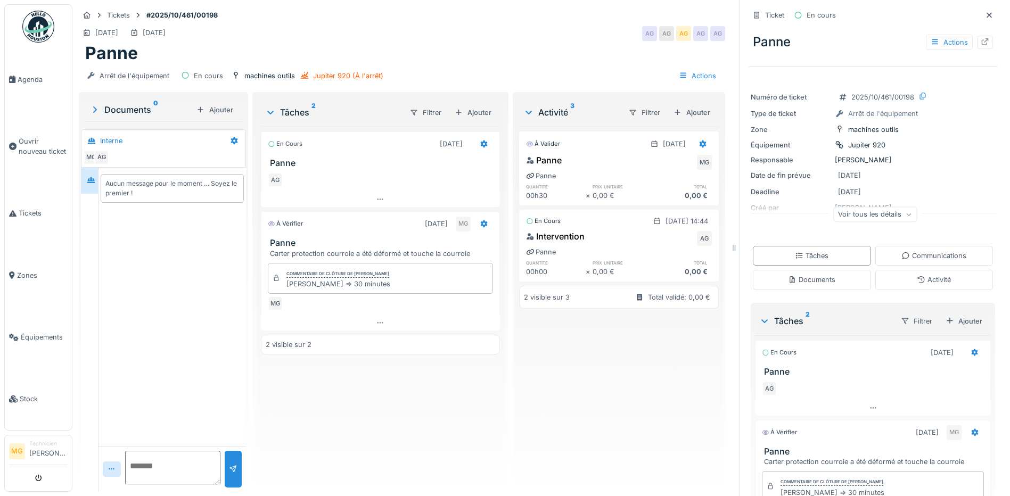
scroll to position [8, 0]
click at [480, 140] on icon at bounding box center [483, 143] width 7 height 7
click at [481, 140] on icon at bounding box center [483, 143] width 7 height 7
click at [695, 68] on div "Actions" at bounding box center [697, 75] width 47 height 15
click at [587, 387] on div "À valider 07/10/2025 Panne MG Panne quantité prix unitaire total 00h30 × 0,00 €…" at bounding box center [619, 305] width 200 height 357
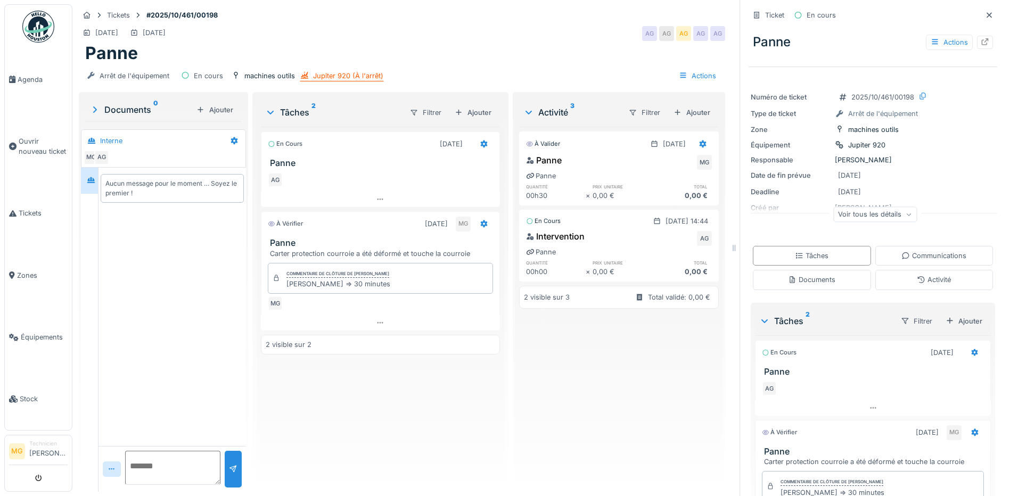
click at [356, 71] on div "Jupiter 920 (À l'arrêt)" at bounding box center [348, 76] width 70 height 10
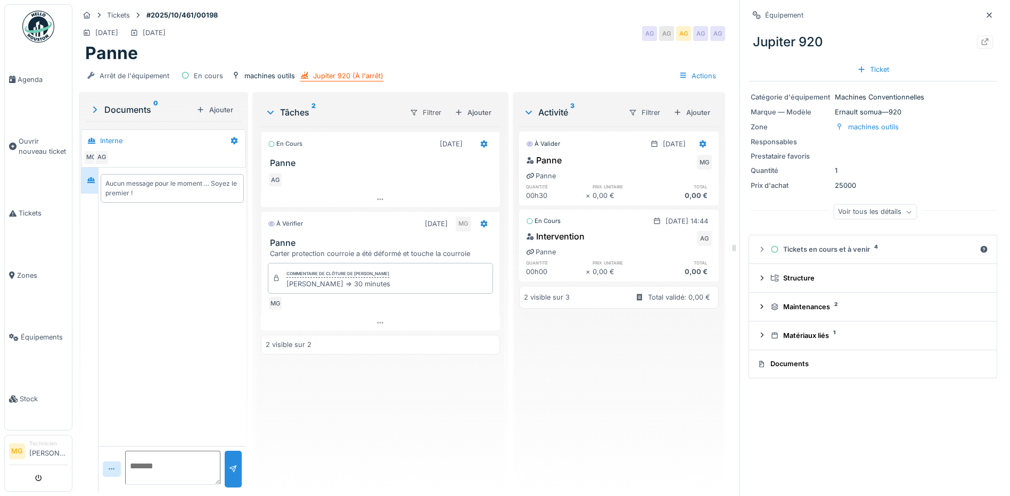
click at [341, 71] on div "Jupiter 920 (À l'arrêt)" at bounding box center [348, 76] width 70 height 10
click at [35, 332] on span "Équipements" at bounding box center [44, 337] width 47 height 10
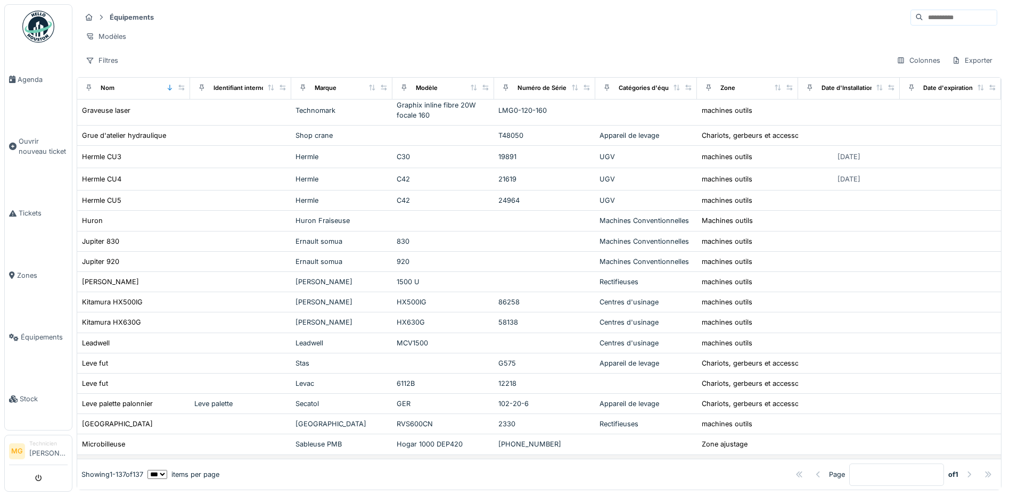
scroll to position [1154, 0]
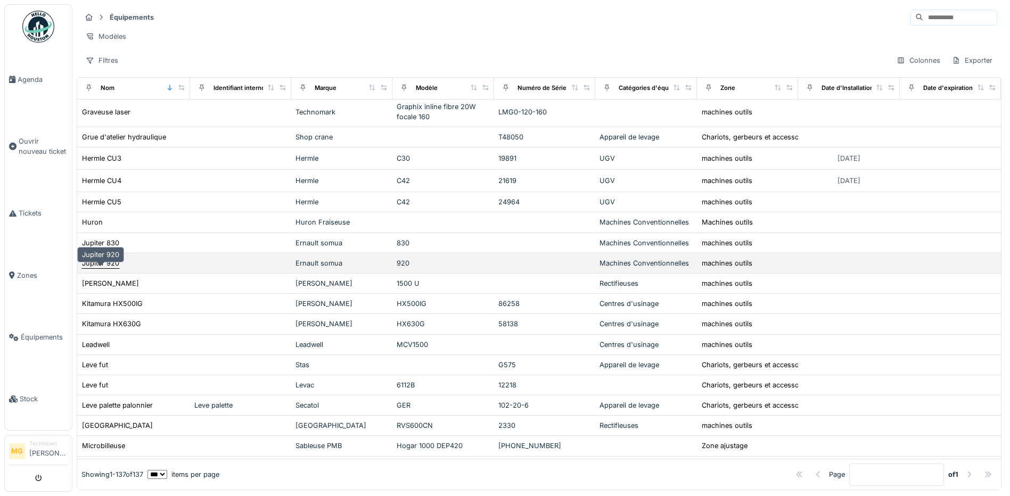
click at [115, 268] on div "Jupiter 920" at bounding box center [100, 263] width 37 height 10
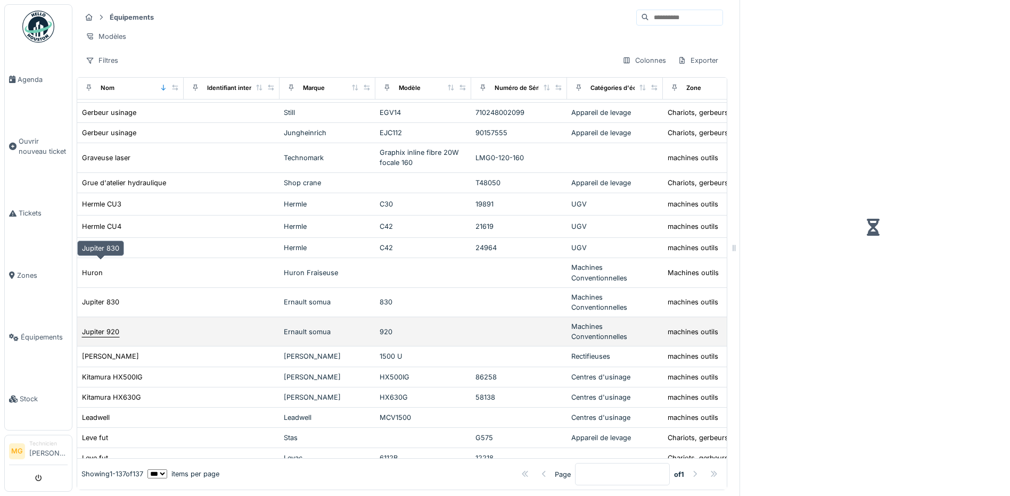
scroll to position [1199, 0]
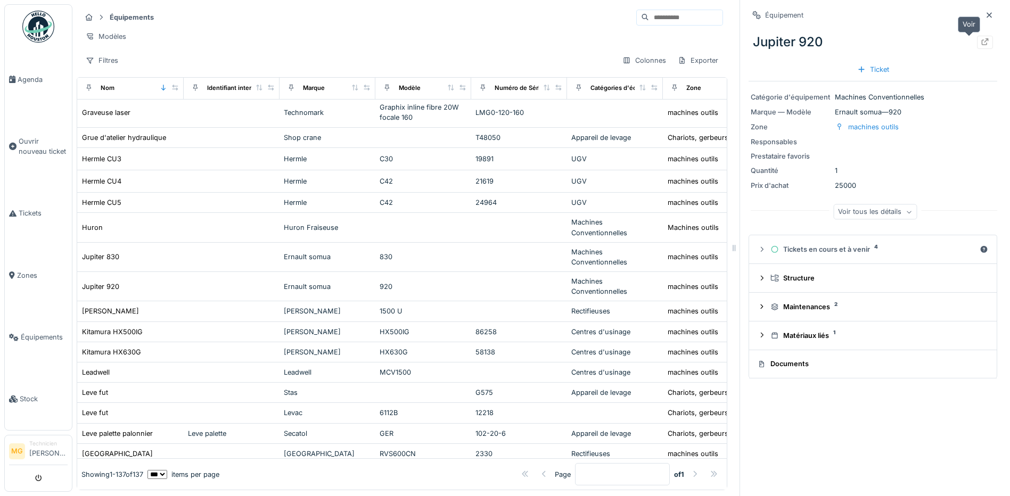
click at [981, 42] on icon at bounding box center [985, 41] width 9 height 7
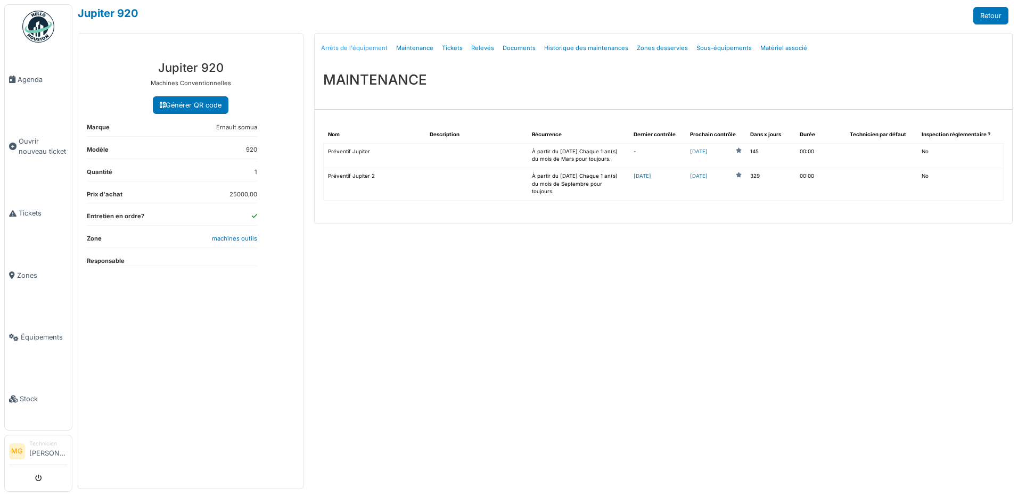
click at [365, 47] on link "Arrêts de l'équipement" at bounding box center [354, 48] width 75 height 25
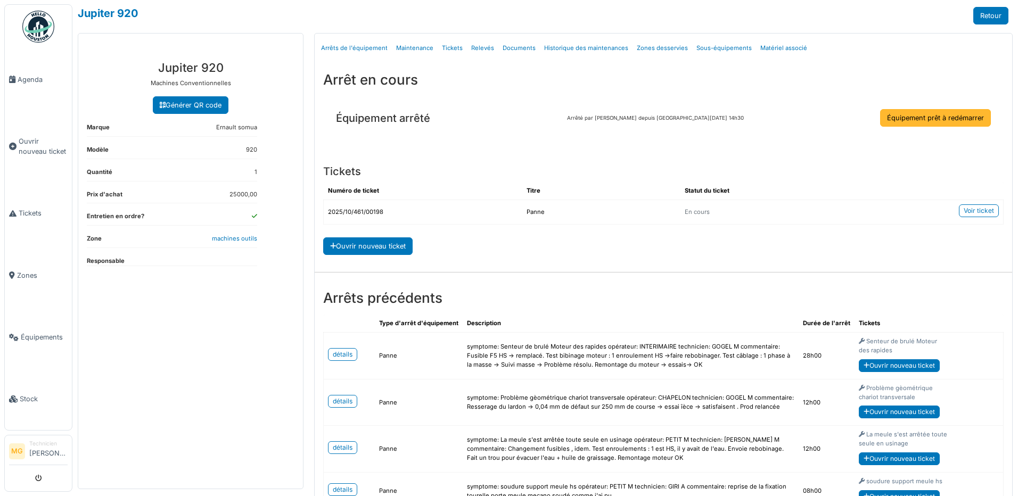
click at [931, 119] on link "Équipement prêt à redémarrer" at bounding box center [935, 118] width 111 height 18
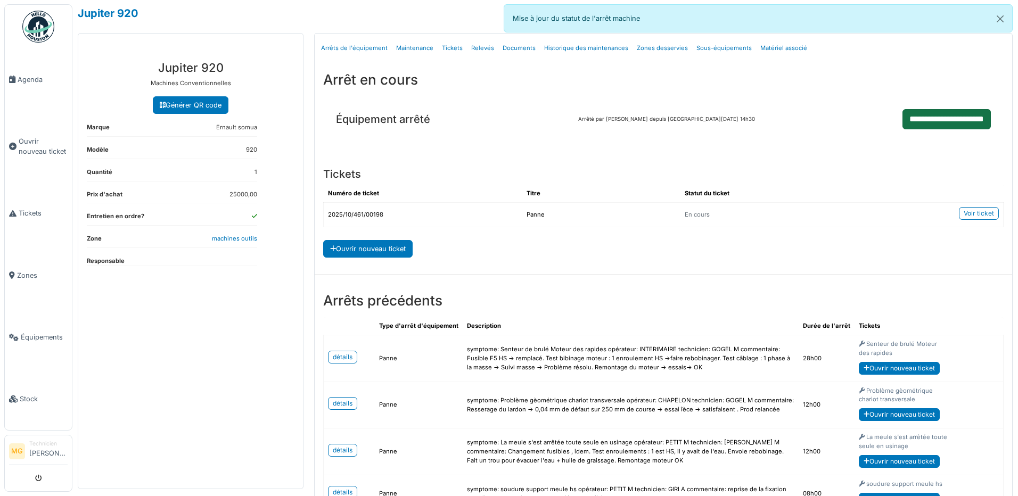
click at [951, 118] on input "**********" at bounding box center [947, 119] width 88 height 20
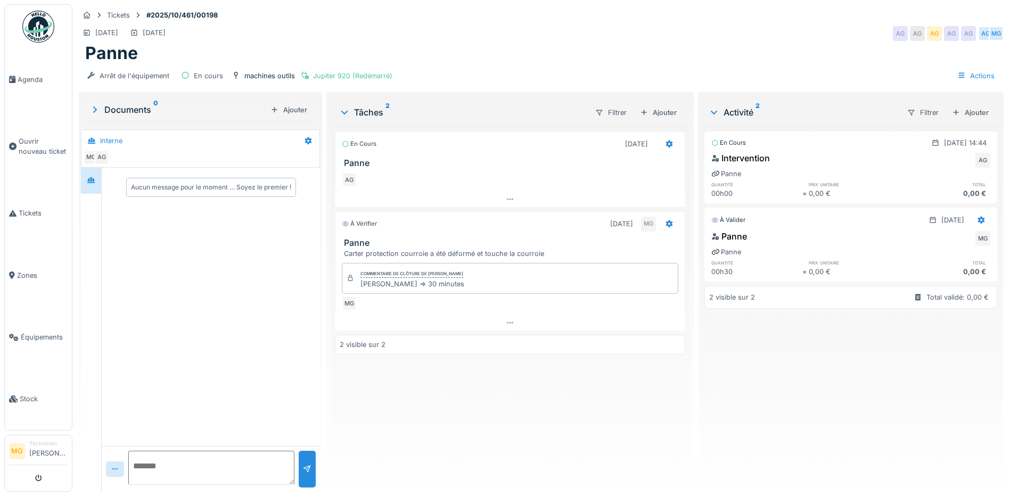
click at [349, 165] on h3 "Panne" at bounding box center [512, 163] width 337 height 10
click at [260, 71] on div "machines outils" at bounding box center [269, 76] width 51 height 10
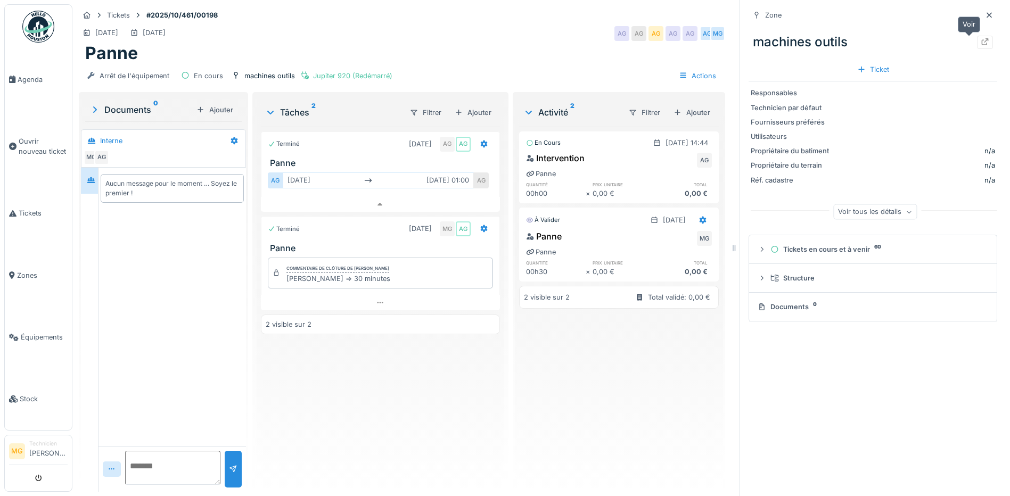
click at [977, 36] on div at bounding box center [985, 42] width 16 height 13
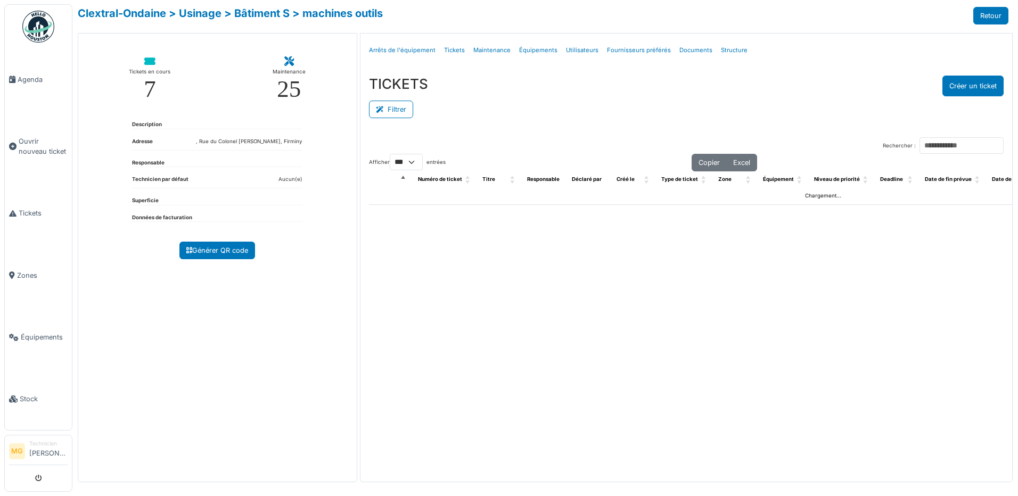
select select "***"
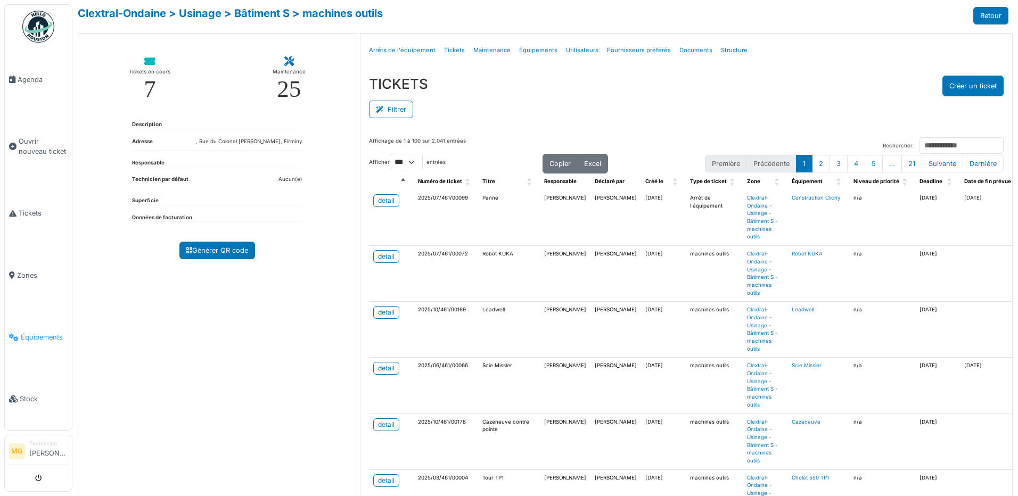
click at [26, 333] on span "Équipements" at bounding box center [44, 337] width 47 height 10
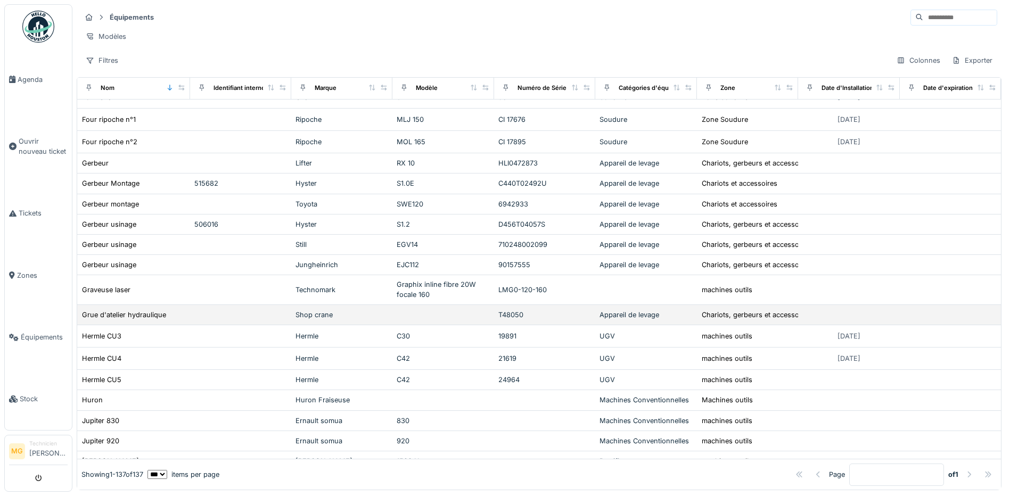
scroll to position [1065, 0]
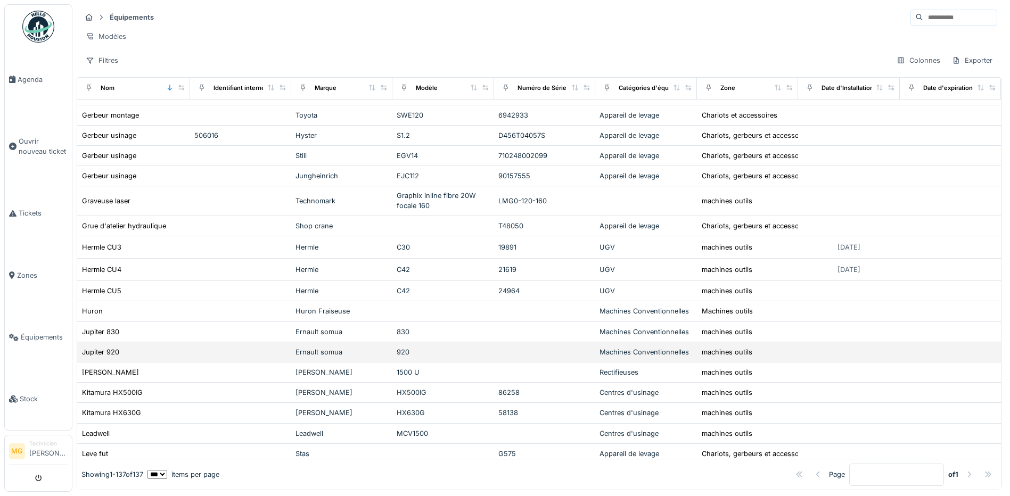
click at [133, 358] on div "Jupiter 920" at bounding box center [133, 352] width 104 height 11
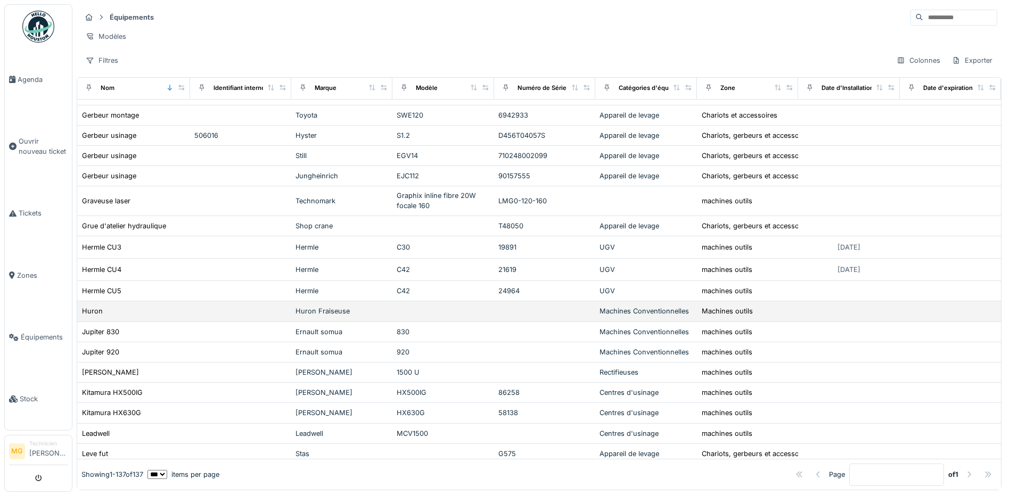
scroll to position [1111, 0]
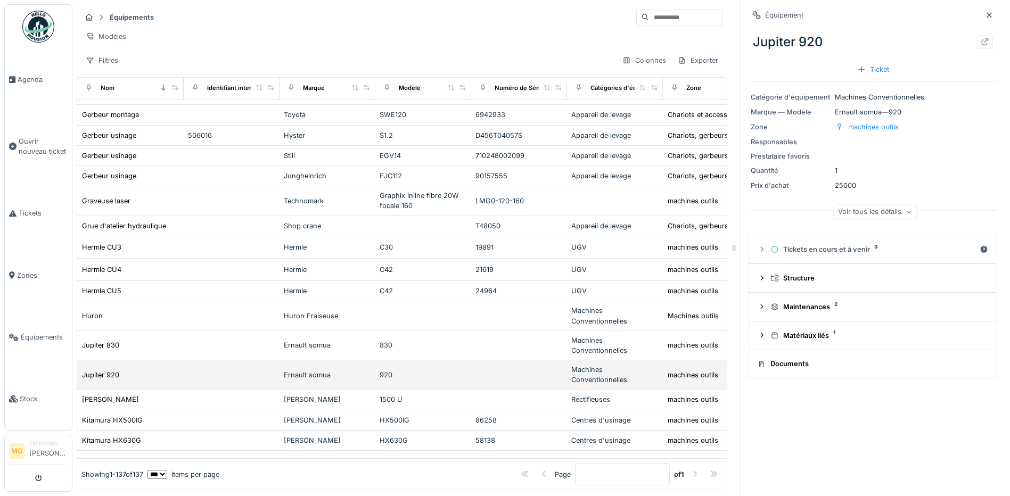
click at [145, 390] on td "Jupiter 920" at bounding box center [130, 375] width 107 height 29
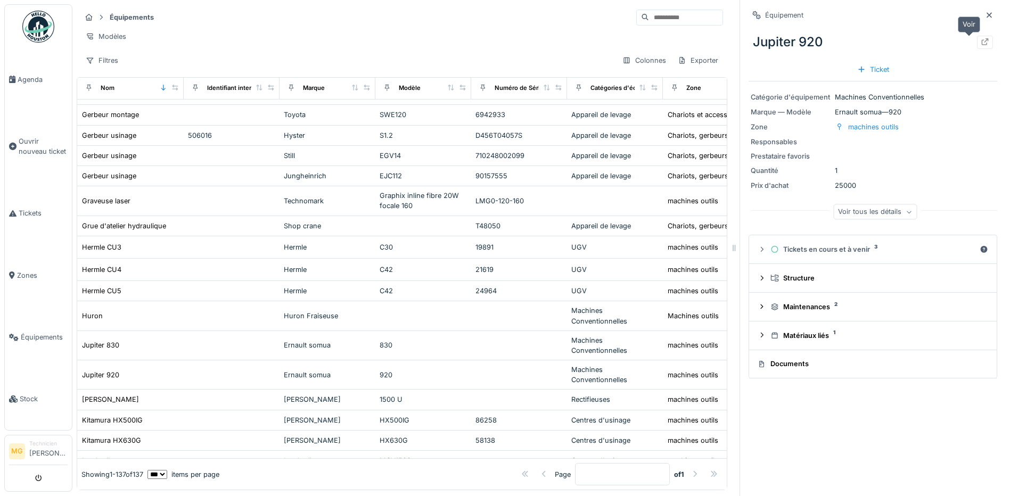
click at [981, 40] on icon at bounding box center [985, 41] width 9 height 7
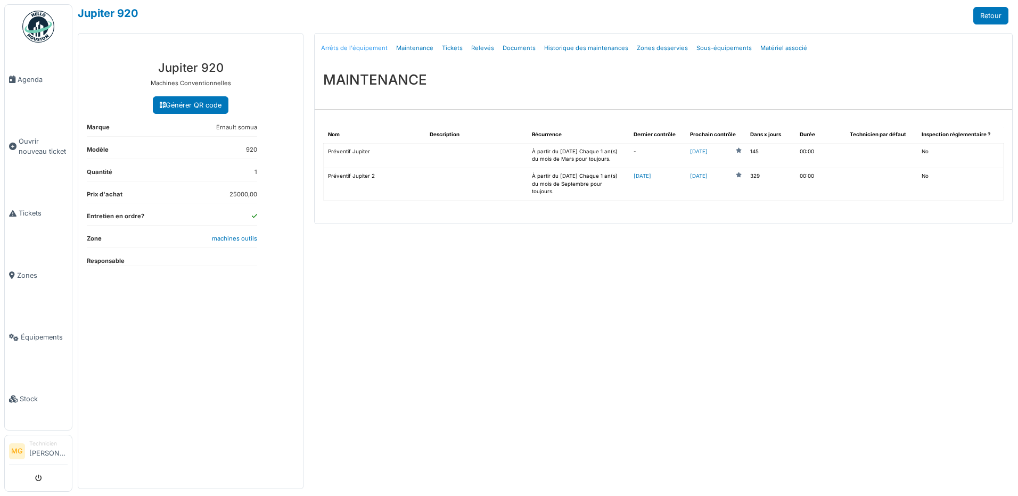
click at [372, 48] on link "Arrêts de l'équipement" at bounding box center [354, 48] width 75 height 25
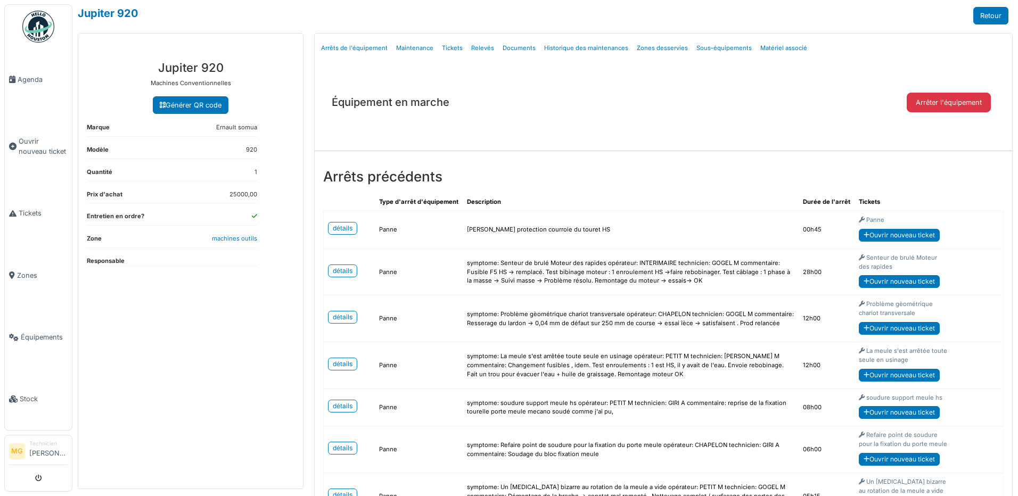
click at [38, 31] on img at bounding box center [38, 27] width 32 height 32
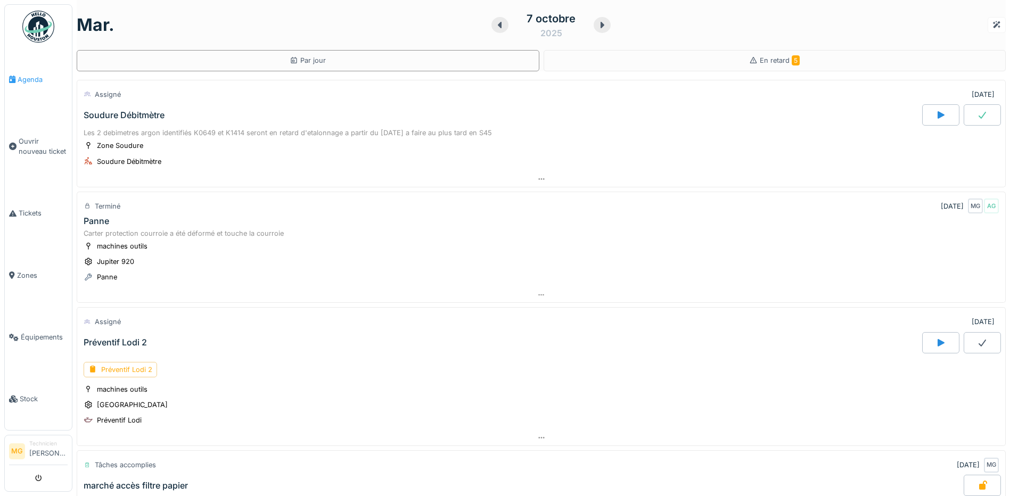
click at [26, 81] on span "Agenda" at bounding box center [43, 80] width 50 height 10
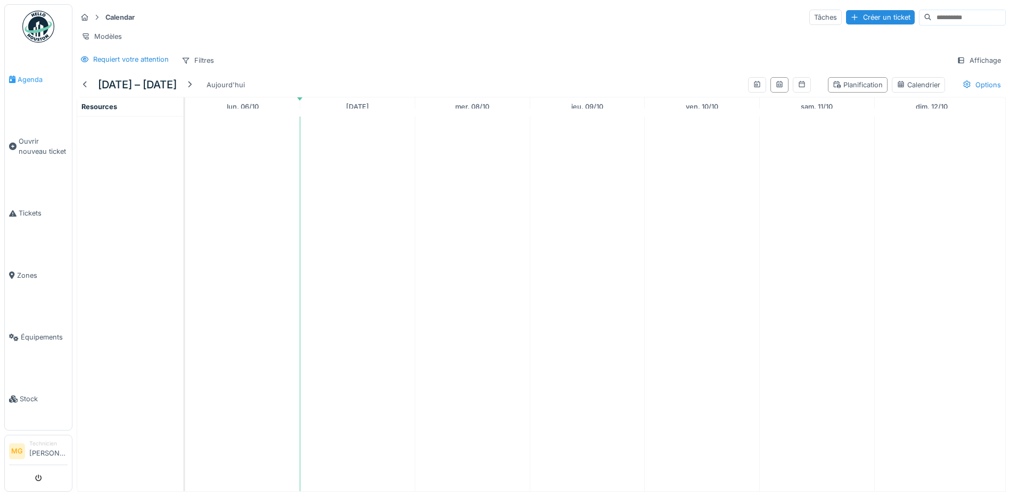
click at [32, 79] on span "Agenda" at bounding box center [43, 80] width 50 height 10
click at [398, 246] on td at bounding box center [357, 304] width 115 height 375
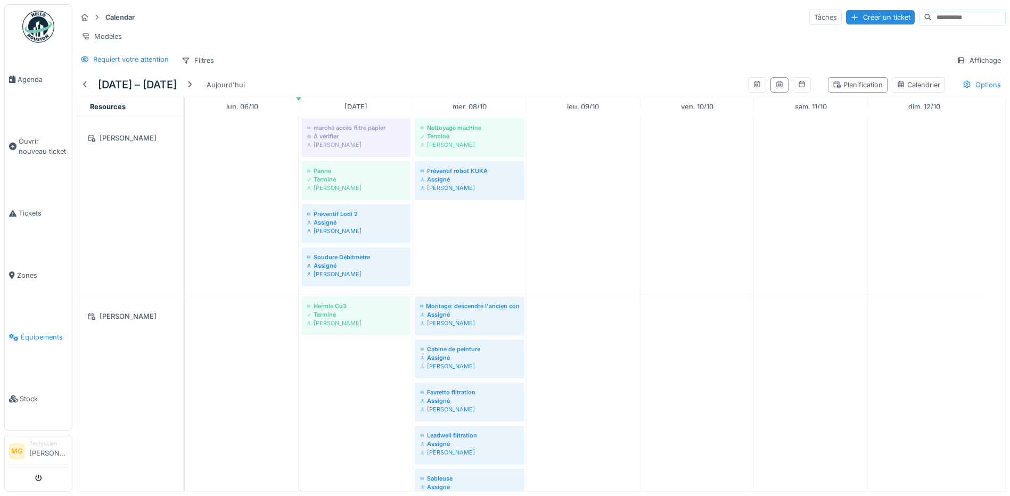
click at [46, 332] on span "Équipements" at bounding box center [44, 337] width 47 height 10
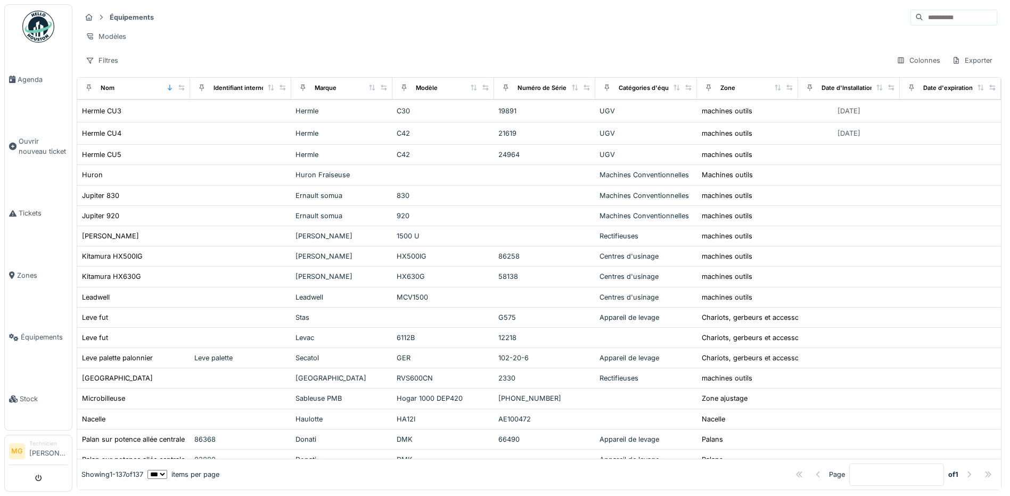
scroll to position [1331, 0]
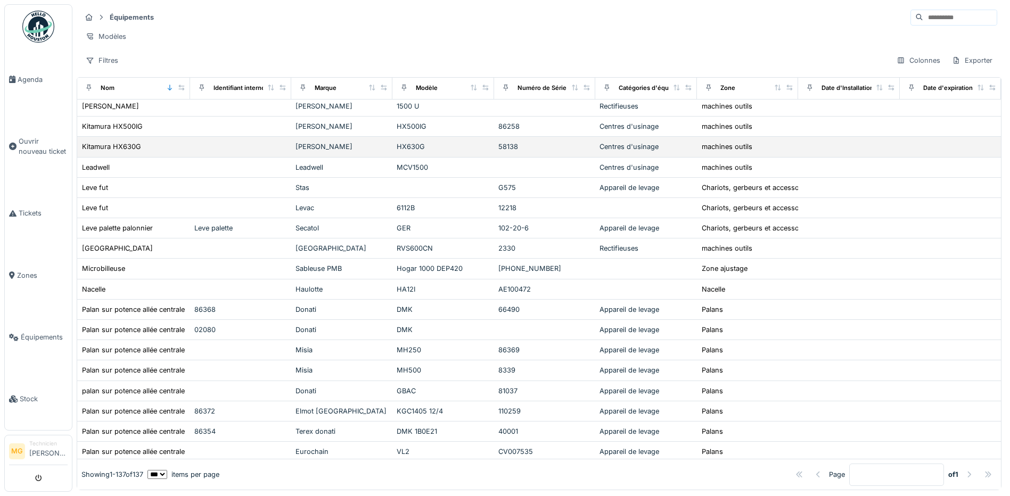
click at [142, 152] on div "Kitamura HX630G" at bounding box center [133, 146] width 104 height 11
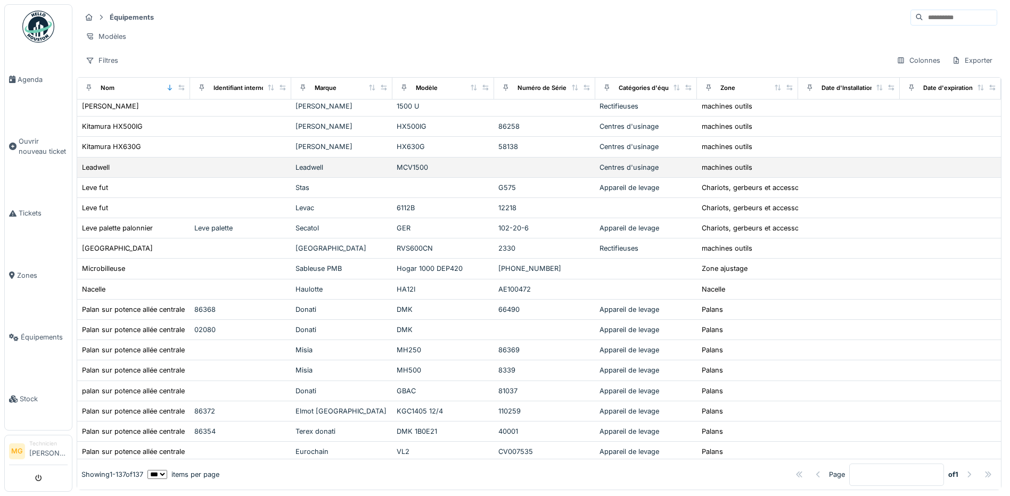
scroll to position [1400, 0]
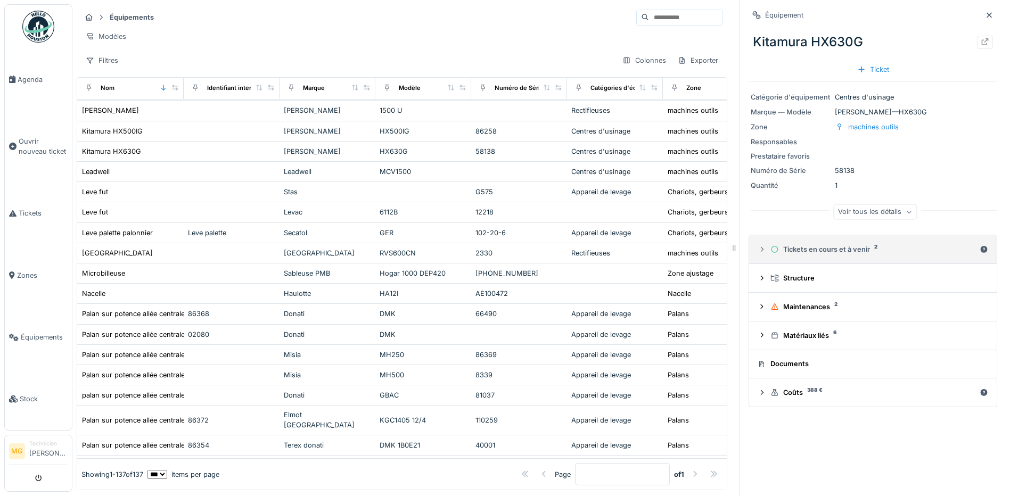
click at [853, 255] on div "Tickets en cours et à venir 2" at bounding box center [873, 249] width 205 height 10
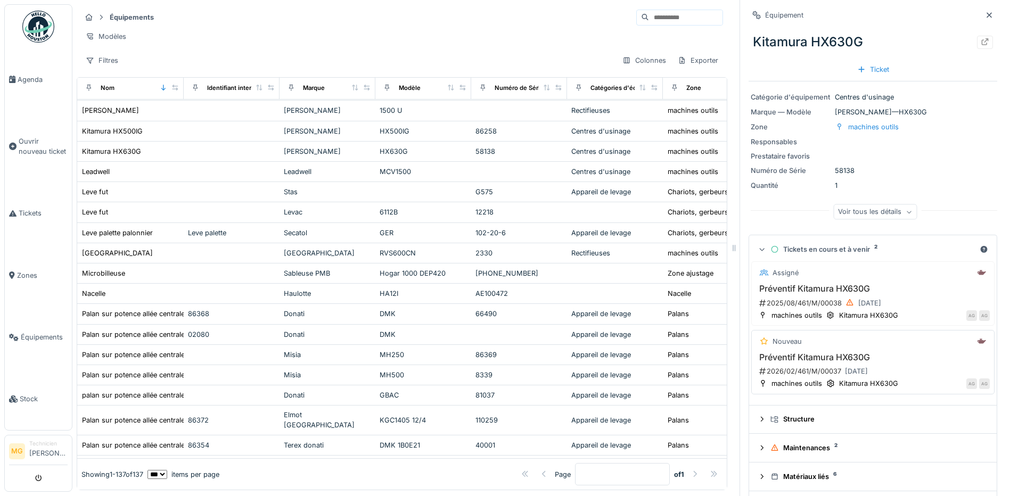
scroll to position [62, 0]
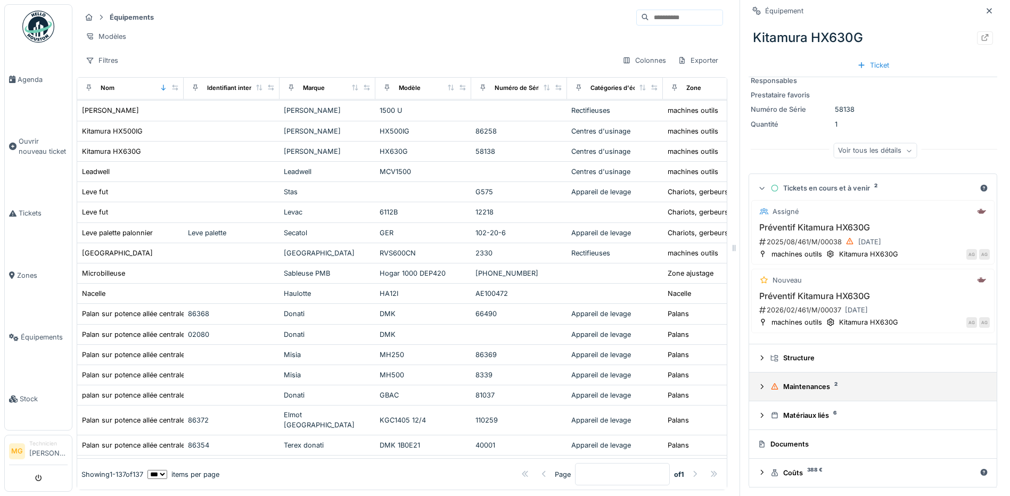
click at [879, 377] on details "Maintenances 2" at bounding box center [873, 387] width 248 height 29
click at [779, 390] on div "Maintenances 2" at bounding box center [878, 387] width 214 height 10
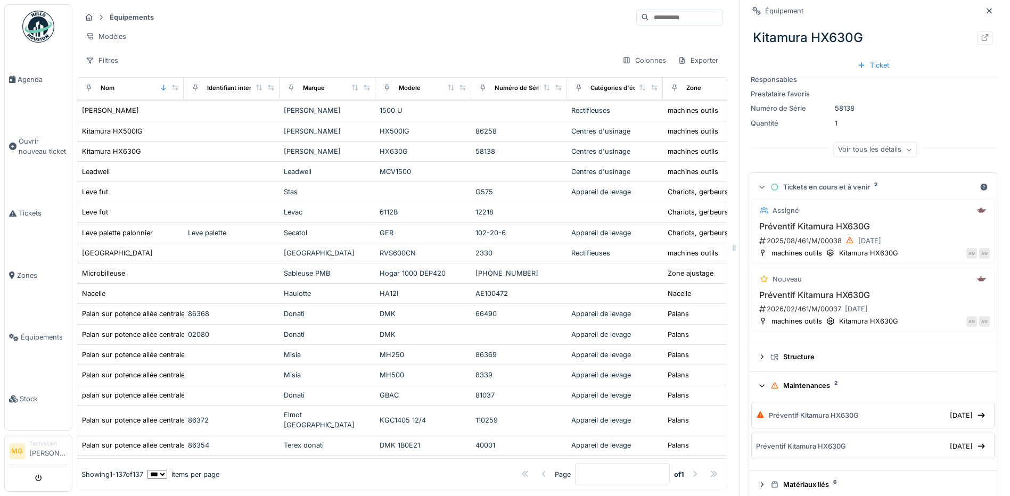
scroll to position [133, 0]
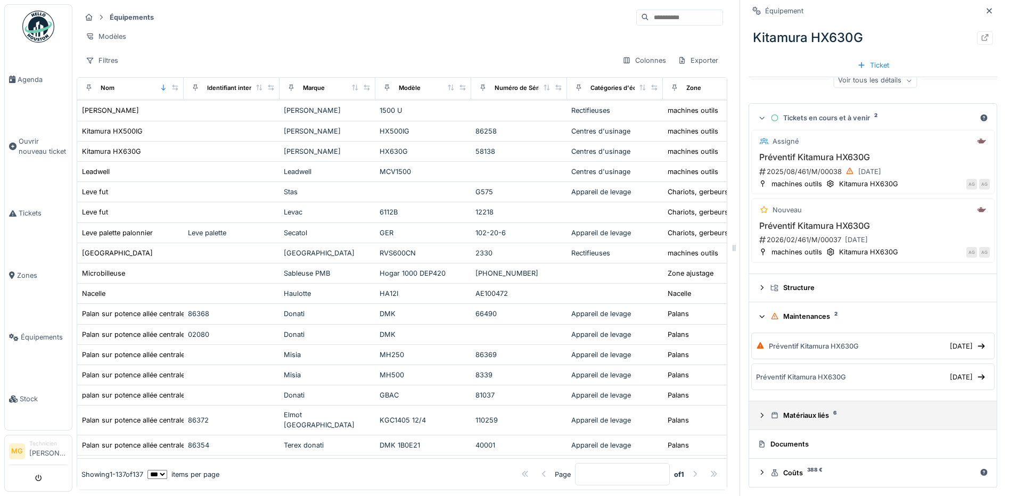
click at [823, 417] on div "Matériaux liés 6" at bounding box center [878, 416] width 214 height 10
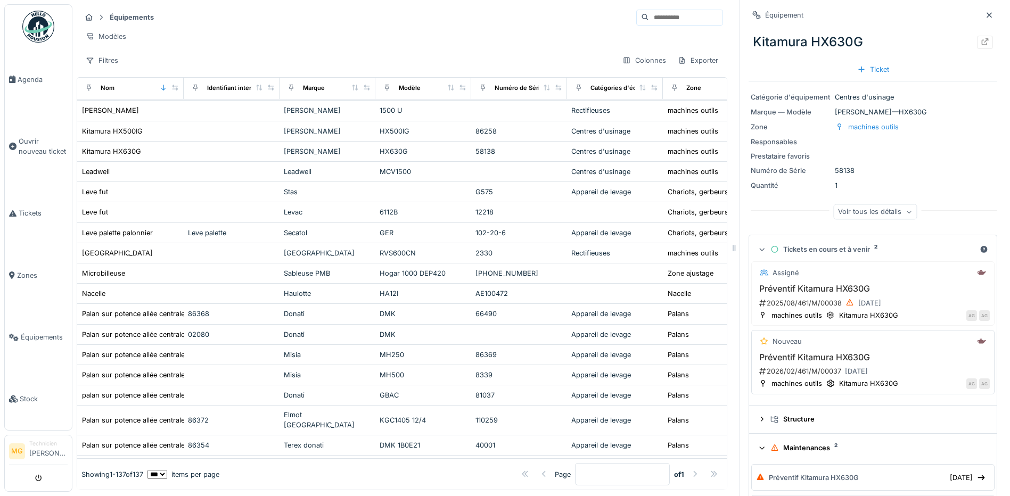
scroll to position [0, 0]
click at [987, 13] on icon at bounding box center [989, 14] width 5 height 5
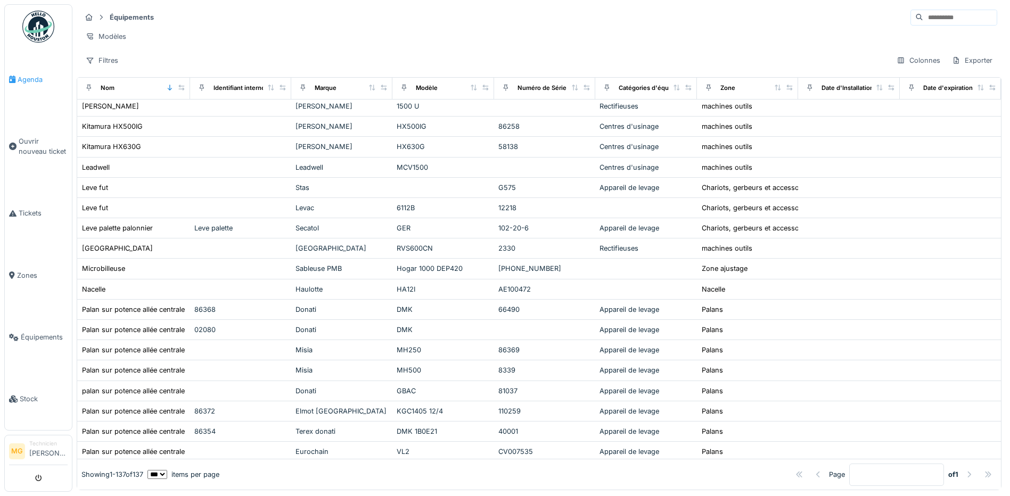
click at [23, 81] on span "Agenda" at bounding box center [43, 80] width 50 height 10
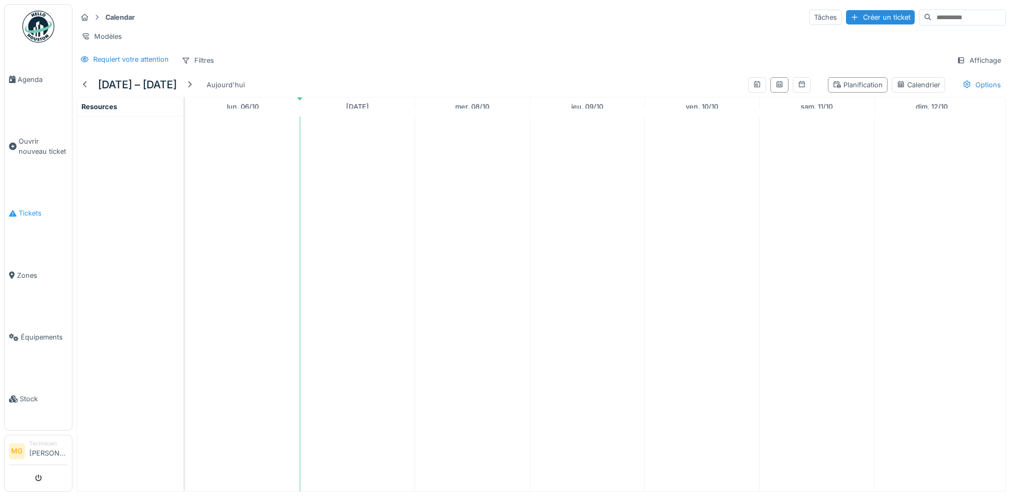
click at [38, 210] on span "Tickets" at bounding box center [43, 213] width 49 height 10
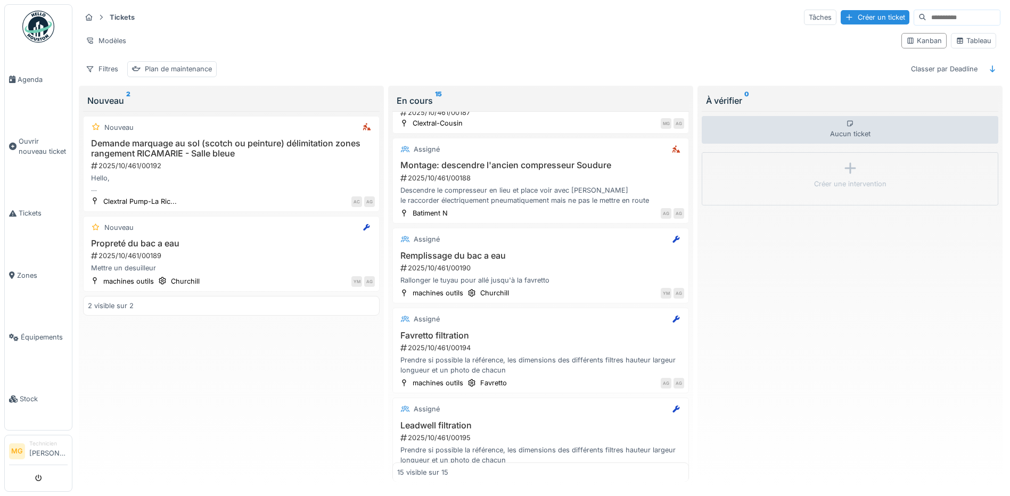
scroll to position [897, 0]
